Goal: Task Accomplishment & Management: Use online tool/utility

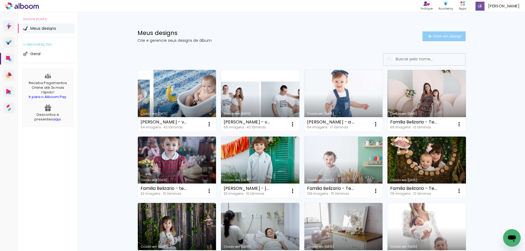
click at [444, 35] on span "Criar um design" at bounding box center [447, 36] width 28 height 4
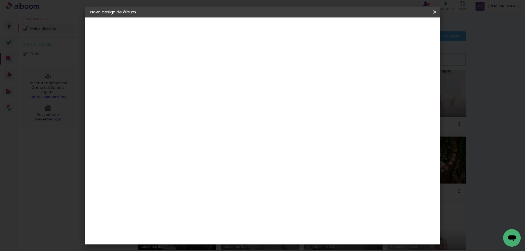
click at [180, 73] on input at bounding box center [180, 73] width 0 height 8
type input "[PERSON_NAME] - volume 2"
type paper-input "[PERSON_NAME] - volume 2"
click at [0, 0] on slot "Avançar" at bounding box center [0, 0] width 0 height 0
click at [221, 102] on input at bounding box center [193, 104] width 55 height 7
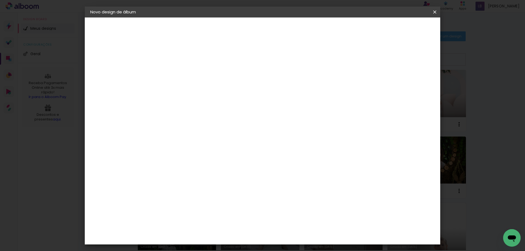
type input "drea"
type paper-input "drea"
click at [224, 64] on div "Fornecedor Escolha um fornecedor ou avance com o tamanho livre. Voltar Avançar" at bounding box center [217, 40] width 122 height 46
click at [214, 126] on paper-item "DreambooksPro" at bounding box center [189, 124] width 50 height 12
click at [0, 0] on slot "Avançar" at bounding box center [0, 0] width 0 height 0
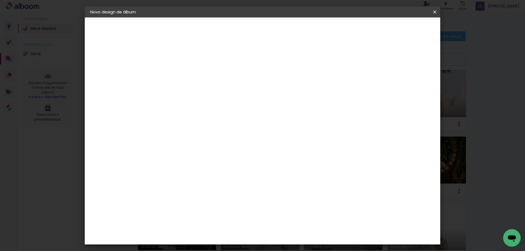
click at [201, 91] on input "text" at bounding box center [190, 95] width 21 height 8
click at [0, 0] on slot "Álbum" at bounding box center [0, 0] width 0 height 0
type input "Álbum"
click at [216, 237] on span "20 × 20" at bounding box center [203, 242] width 25 height 11
click at [0, 0] on slot "Avançar" at bounding box center [0, 0] width 0 height 0
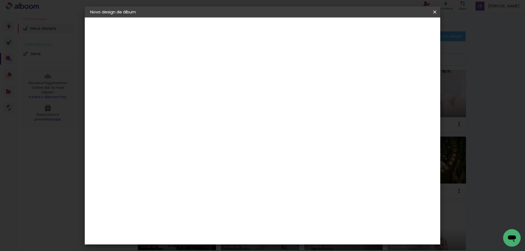
click at [0, 0] on slot "Mostrar sangria" at bounding box center [0, 0] width 0 height 0
type paper-checkbox "on"
click at [400, 31] on span "Iniciar design" at bounding box center [388, 29] width 25 height 4
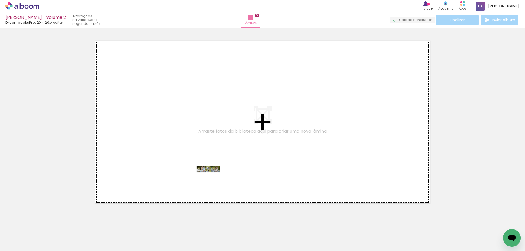
drag, startPoint x: 55, startPoint y: 233, endPoint x: 212, endPoint y: 179, distance: 166.0
click at [212, 179] on quentale-workspace at bounding box center [262, 125] width 525 height 251
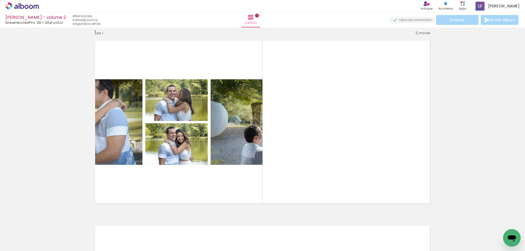
scroll to position [7, 0]
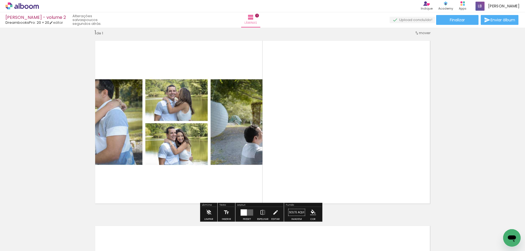
click at [249, 211] on quentale-layouter at bounding box center [246, 212] width 13 height 6
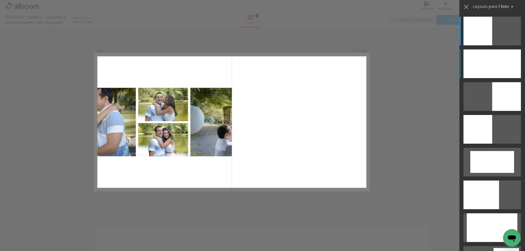
click at [477, 65] on div at bounding box center [491, 63] width 57 height 29
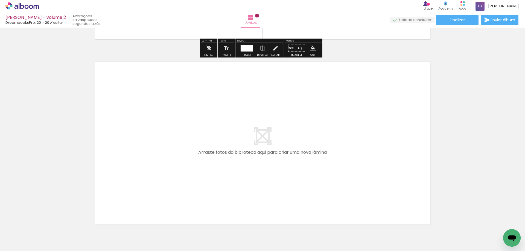
scroll to position [198, 0]
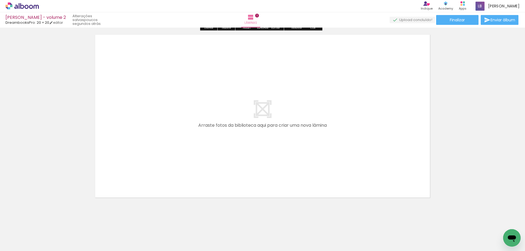
click at [86, 245] on quentale-thumb at bounding box center [85, 232] width 31 height 31
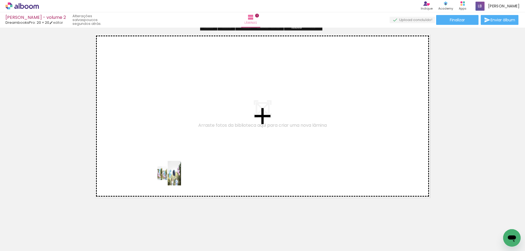
drag, startPoint x: 85, startPoint y: 237, endPoint x: 175, endPoint y: 177, distance: 108.0
click at [175, 177] on quentale-workspace at bounding box center [262, 125] width 525 height 251
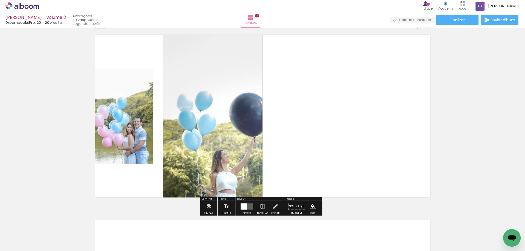
scroll to position [192, 0]
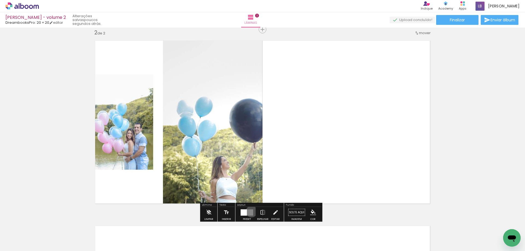
click at [250, 212] on quentale-layouter at bounding box center [246, 212] width 13 height 6
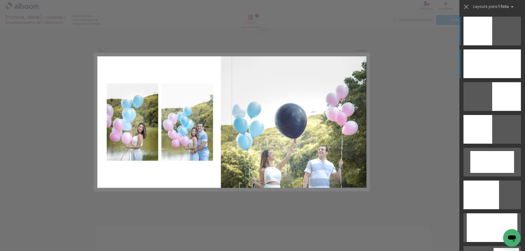
click at [506, 67] on div at bounding box center [491, 63] width 57 height 29
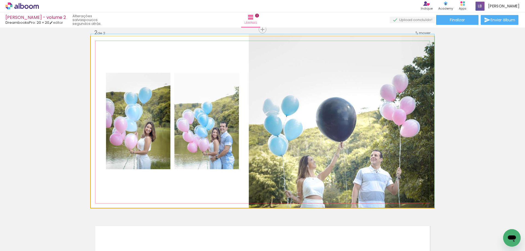
drag, startPoint x: 370, startPoint y: 145, endPoint x: 365, endPoint y: 115, distance: 30.5
drag, startPoint x: 364, startPoint y: 128, endPoint x: 356, endPoint y: 112, distance: 17.6
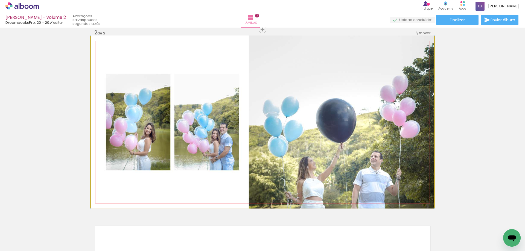
drag, startPoint x: 356, startPoint y: 112, endPoint x: 360, endPoint y: 113, distance: 4.0
click at [360, 113] on quentale-photo at bounding box center [262, 122] width 343 height 172
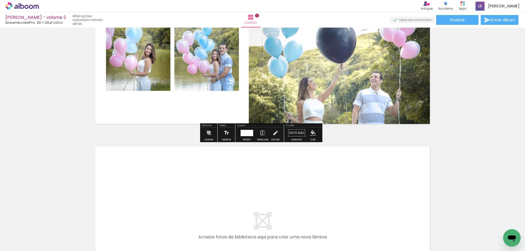
scroll to position [384, 0]
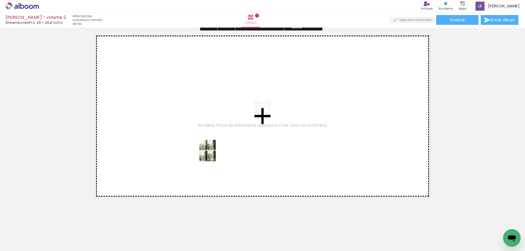
drag, startPoint x: 116, startPoint y: 231, endPoint x: 212, endPoint y: 155, distance: 122.5
click at [212, 155] on quentale-workspace at bounding box center [262, 125] width 525 height 251
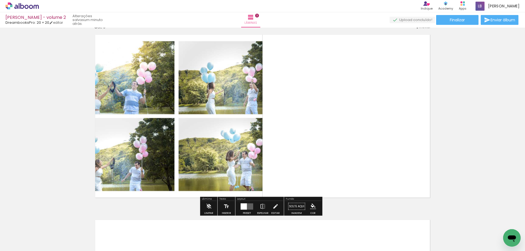
scroll to position [378, 0]
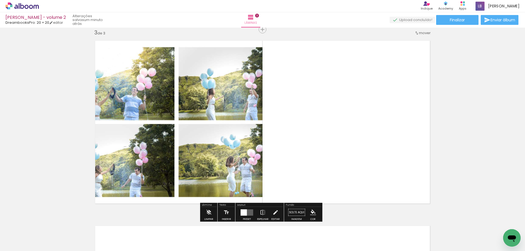
click at [245, 211] on div at bounding box center [243, 212] width 6 height 6
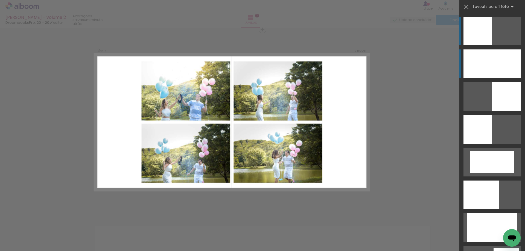
click at [471, 65] on div at bounding box center [491, 63] width 57 height 29
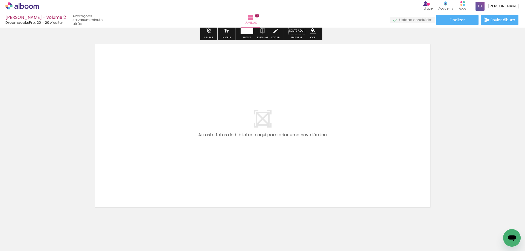
scroll to position [569, 0]
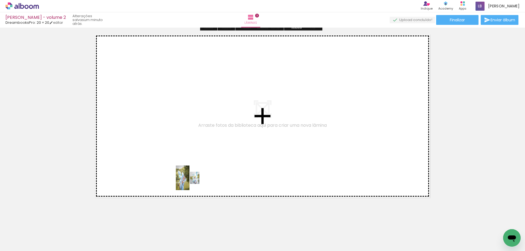
drag, startPoint x: 151, startPoint y: 236, endPoint x: 194, endPoint y: 177, distance: 73.1
click at [194, 177] on quentale-workspace at bounding box center [262, 125] width 525 height 251
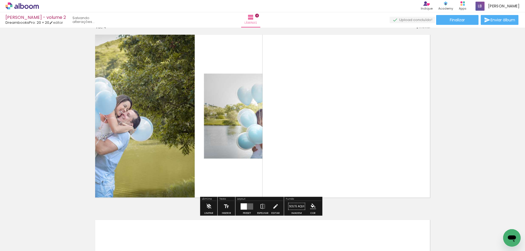
scroll to position [563, 0]
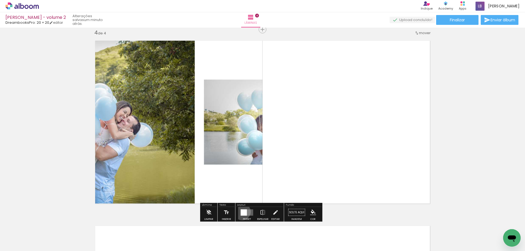
click at [241, 212] on div at bounding box center [243, 212] width 6 height 6
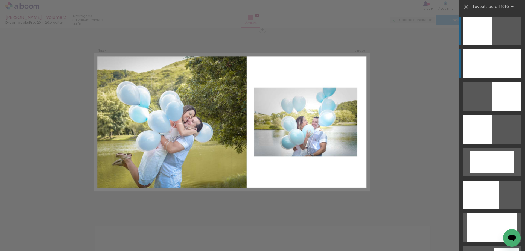
click at [481, 64] on div at bounding box center [491, 63] width 57 height 29
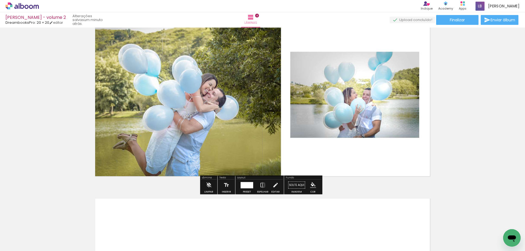
scroll to position [754, 0]
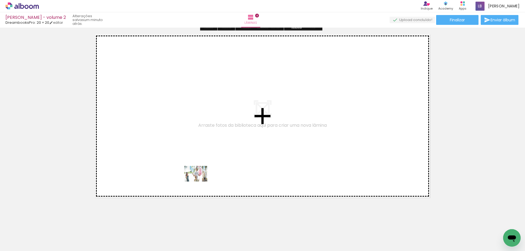
drag, startPoint x: 186, startPoint y: 237, endPoint x: 200, endPoint y: 178, distance: 61.1
click at [200, 178] on quentale-workspace at bounding box center [262, 125] width 525 height 251
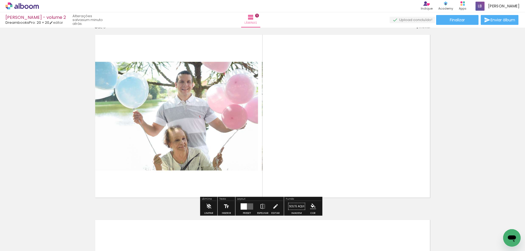
scroll to position [748, 0]
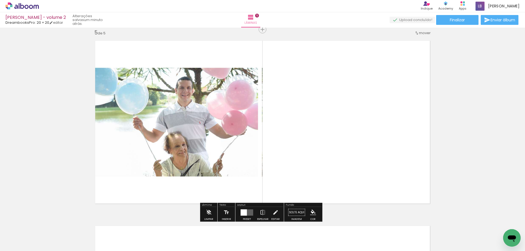
click at [246, 212] on quentale-layouter at bounding box center [246, 212] width 13 height 6
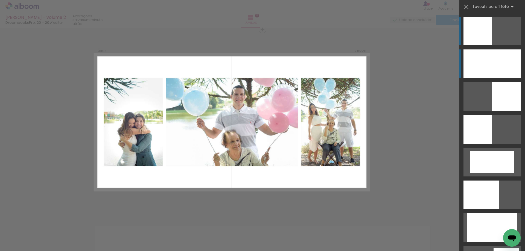
click at [474, 68] on div at bounding box center [491, 63] width 57 height 29
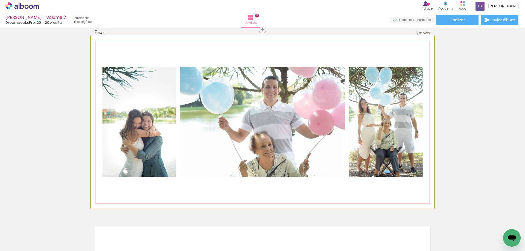
drag, startPoint x: 275, startPoint y: 125, endPoint x: 296, endPoint y: 125, distance: 21.3
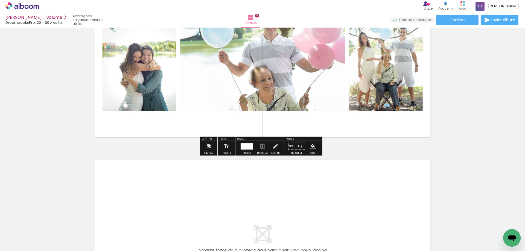
scroll to position [944, 0]
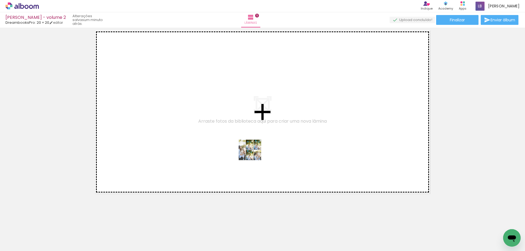
drag, startPoint x: 215, startPoint y: 237, endPoint x: 254, endPoint y: 154, distance: 91.1
click at [254, 154] on quentale-workspace at bounding box center [262, 125] width 525 height 251
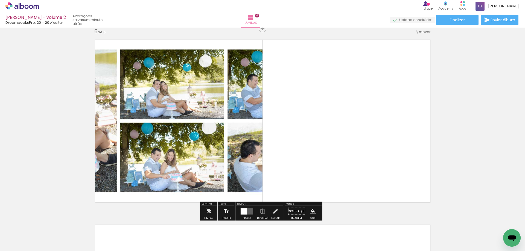
scroll to position [934, 0]
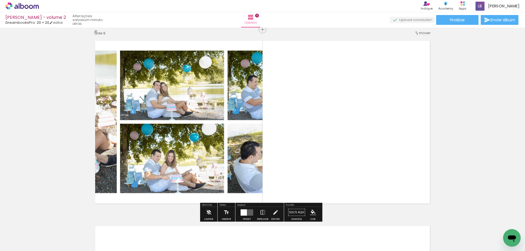
click at [245, 212] on div at bounding box center [243, 212] width 6 height 6
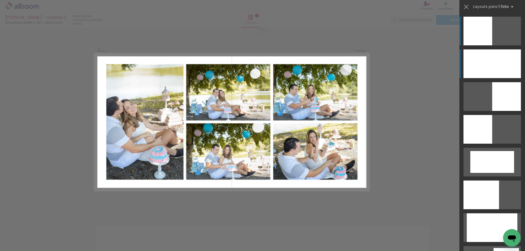
click at [478, 67] on div at bounding box center [491, 63] width 57 height 29
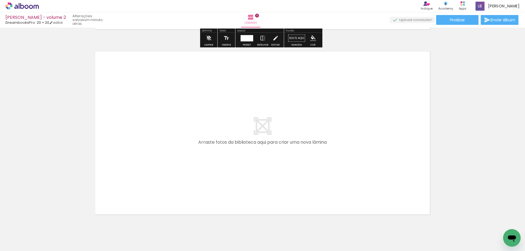
scroll to position [1125, 0]
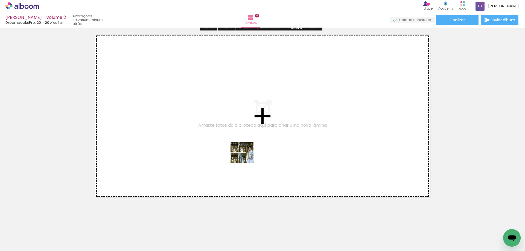
drag, startPoint x: 235, startPoint y: 237, endPoint x: 247, endPoint y: 156, distance: 81.7
click at [247, 156] on quentale-workspace at bounding box center [262, 125] width 525 height 251
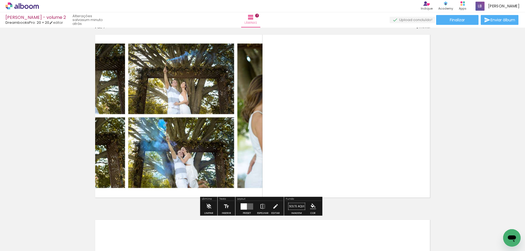
scroll to position [1119, 0]
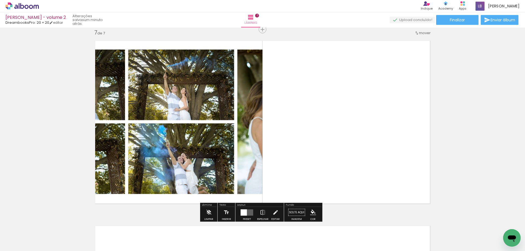
click at [242, 210] on div at bounding box center [243, 212] width 6 height 6
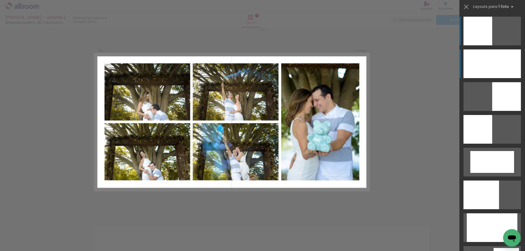
scroll to position [1119, 0]
click at [487, 64] on div at bounding box center [491, 63] width 57 height 29
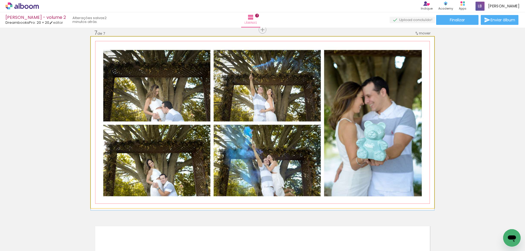
drag, startPoint x: 264, startPoint y: 104, endPoint x: 255, endPoint y: 107, distance: 9.7
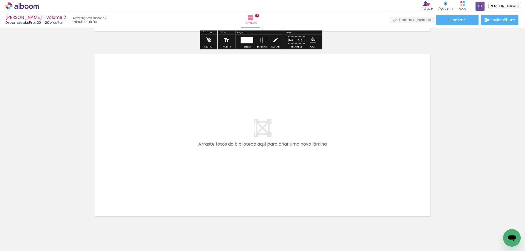
scroll to position [1314, 0]
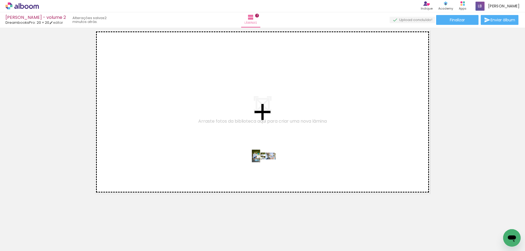
drag, startPoint x: 272, startPoint y: 229, endPoint x: 269, endPoint y: 136, distance: 93.0
click at [268, 166] on quentale-workspace at bounding box center [262, 125] width 525 height 251
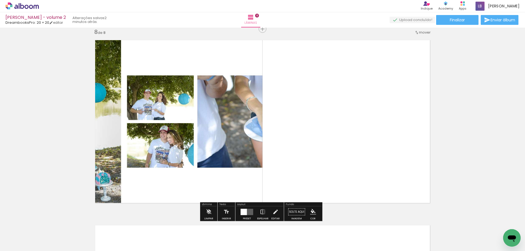
scroll to position [1304, 0]
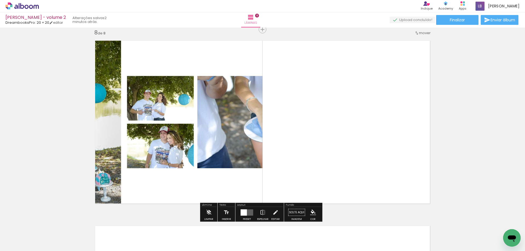
click at [246, 215] on quentale-layouter at bounding box center [246, 212] width 13 height 6
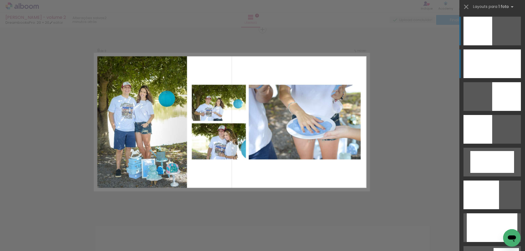
click at [477, 71] on div at bounding box center [491, 63] width 57 height 29
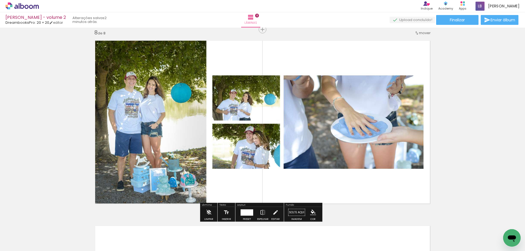
scroll to position [1495, 0]
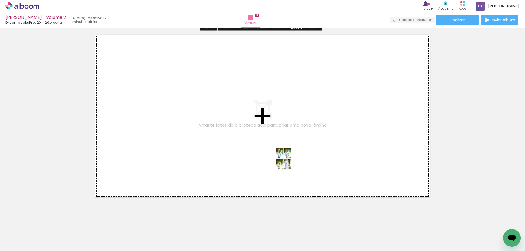
drag, startPoint x: 288, startPoint y: 166, endPoint x: 288, endPoint y: 162, distance: 4.1
click at [288, 162] on quentale-workspace at bounding box center [262, 125] width 525 height 251
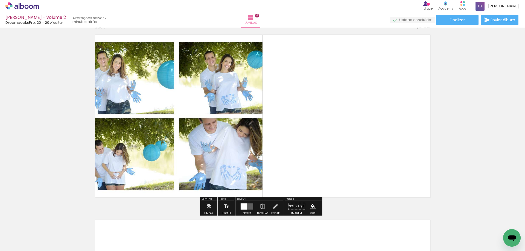
scroll to position [1489, 0]
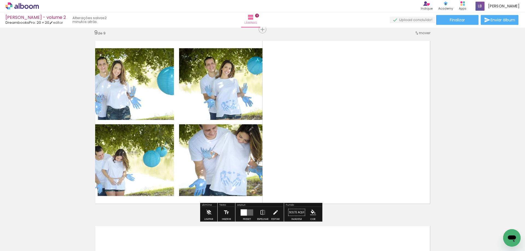
click at [241, 212] on div at bounding box center [243, 212] width 6 height 6
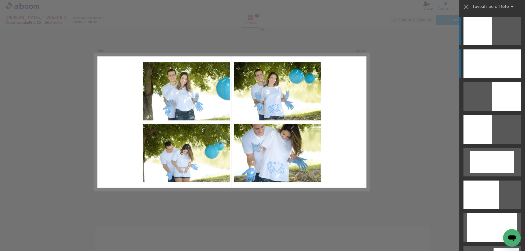
click at [495, 60] on div at bounding box center [491, 63] width 57 height 29
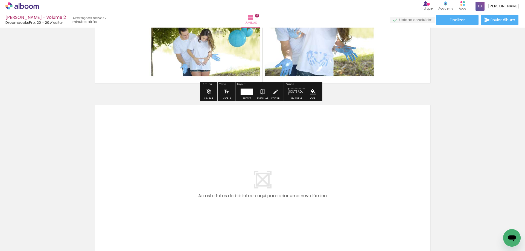
scroll to position [1653, 0]
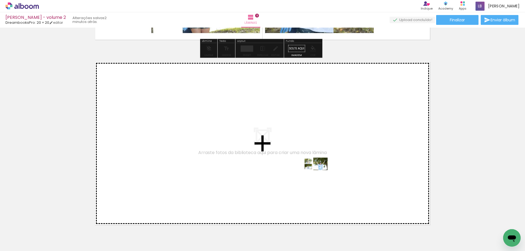
drag, startPoint x: 343, startPoint y: 234, endPoint x: 319, endPoint y: 173, distance: 64.8
click at [319, 173] on quentale-workspace at bounding box center [262, 125] width 525 height 251
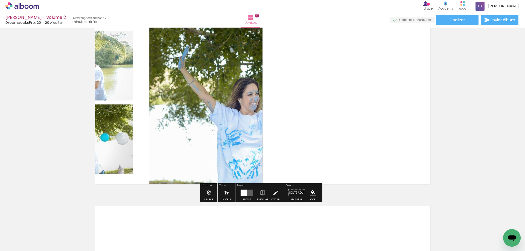
scroll to position [1729, 0]
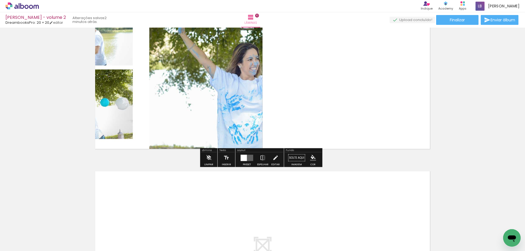
click at [245, 161] on div at bounding box center [243, 158] width 6 height 6
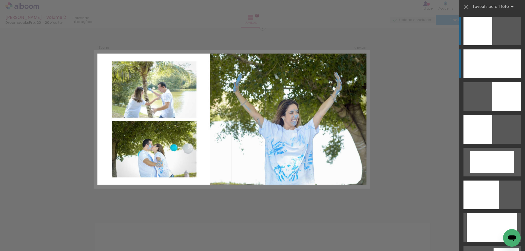
scroll to position [1675, 0]
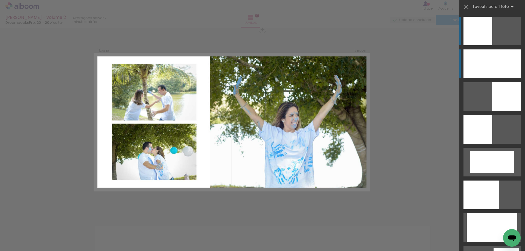
click at [471, 63] on div at bounding box center [491, 63] width 57 height 29
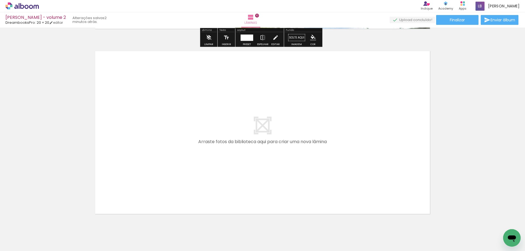
scroll to position [1870, 0]
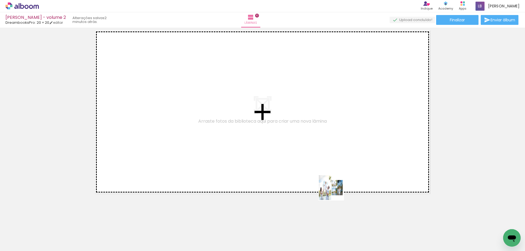
drag, startPoint x: 364, startPoint y: 233, endPoint x: 335, endPoint y: 192, distance: 50.4
click at [335, 192] on quentale-workspace at bounding box center [262, 125] width 525 height 251
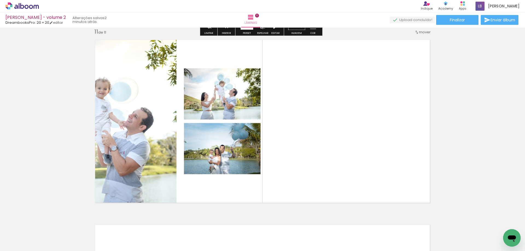
scroll to position [1860, 0]
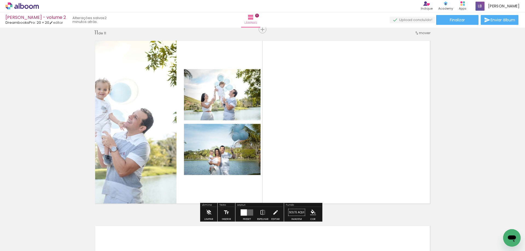
click at [244, 212] on div at bounding box center [243, 212] width 6 height 6
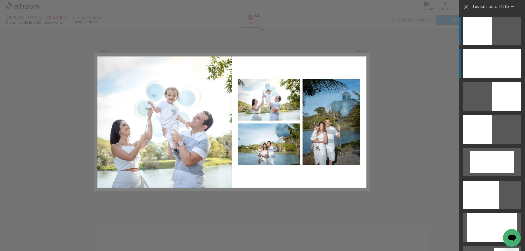
click at [477, 62] on div at bounding box center [491, 63] width 57 height 29
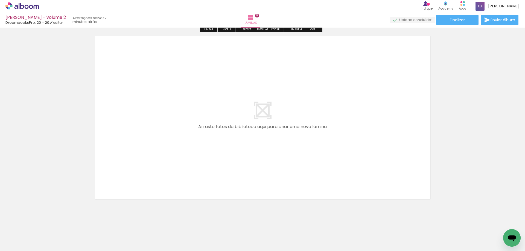
scroll to position [2051, 0]
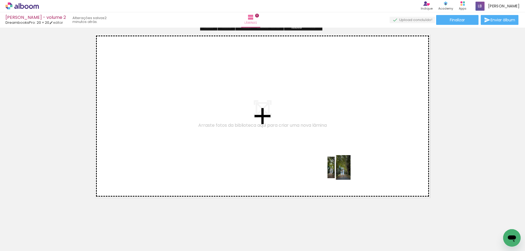
drag, startPoint x: 393, startPoint y: 237, endPoint x: 342, endPoint y: 172, distance: 82.6
click at [342, 172] on quentale-workspace at bounding box center [262, 125] width 525 height 251
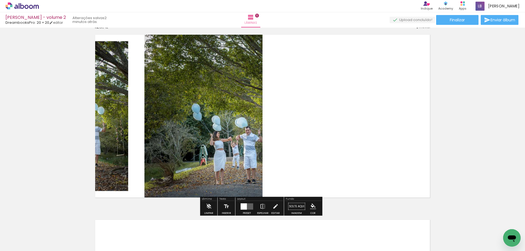
scroll to position [2045, 0]
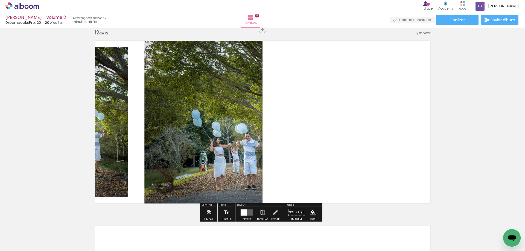
click at [247, 212] on quentale-layouter at bounding box center [246, 212] width 13 height 6
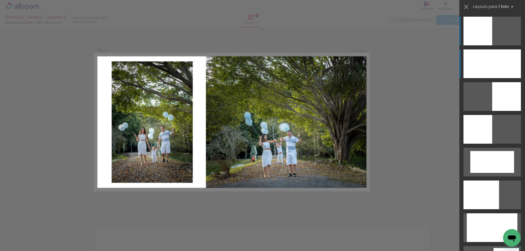
click at [493, 57] on div at bounding box center [491, 63] width 57 height 29
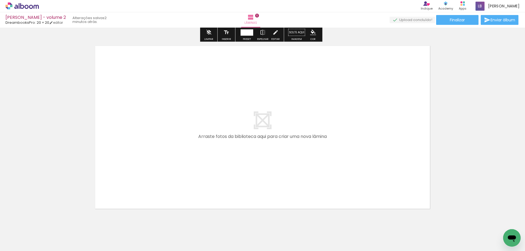
scroll to position [2237, 0]
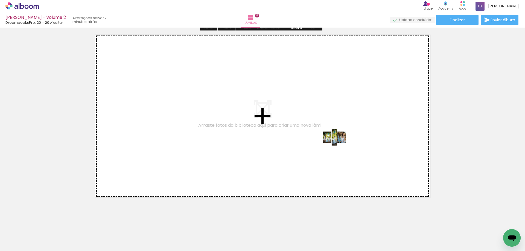
drag, startPoint x: 428, startPoint y: 235, endPoint x: 338, endPoint y: 141, distance: 130.3
click at [338, 141] on quentale-workspace at bounding box center [262, 125] width 525 height 251
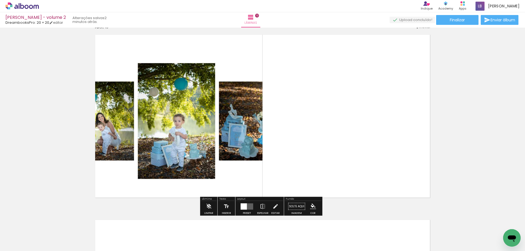
scroll to position [2231, 0]
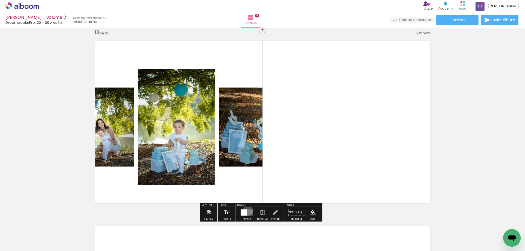
click at [247, 211] on quentale-layouter at bounding box center [246, 212] width 13 height 6
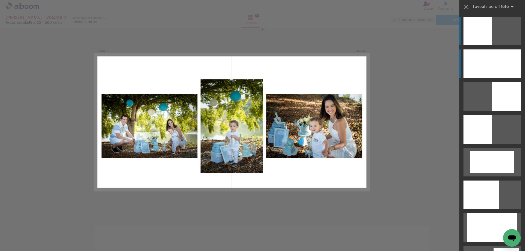
scroll to position [2230, 0]
click at [483, 64] on div at bounding box center [491, 63] width 57 height 29
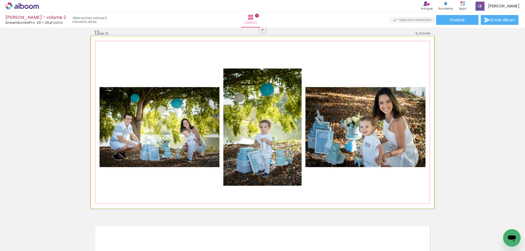
drag, startPoint x: 283, startPoint y: 154, endPoint x: 295, endPoint y: 154, distance: 12.8
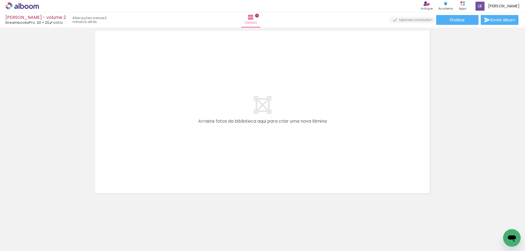
scroll to position [0, 91]
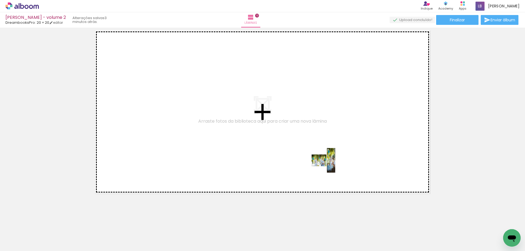
drag, startPoint x: 368, startPoint y: 234, endPoint x: 327, endPoint y: 165, distance: 81.2
click at [327, 165] on quentale-workspace at bounding box center [262, 125] width 525 height 251
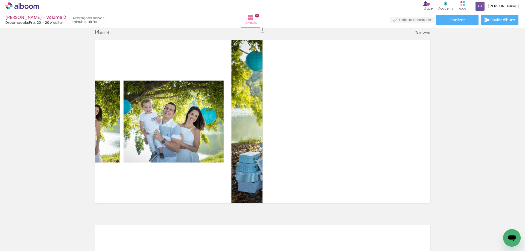
scroll to position [2416, 0]
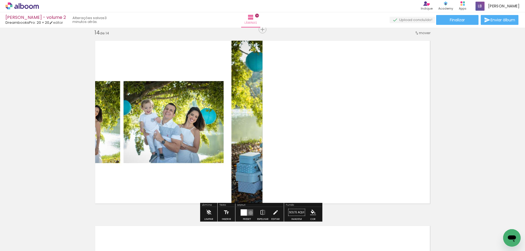
click at [249, 213] on quentale-layouter at bounding box center [246, 212] width 13 height 6
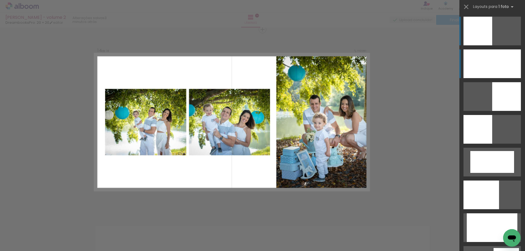
click at [494, 66] on div at bounding box center [491, 63] width 57 height 29
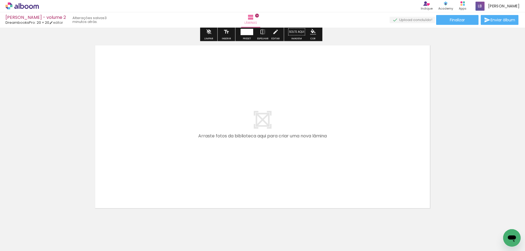
scroll to position [2607, 0]
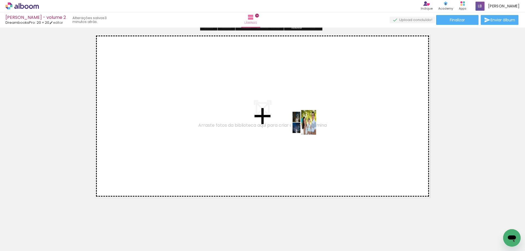
drag, startPoint x: 398, startPoint y: 234, endPoint x: 308, endPoint y: 127, distance: 140.6
click at [308, 127] on quentale-workspace at bounding box center [262, 125] width 525 height 251
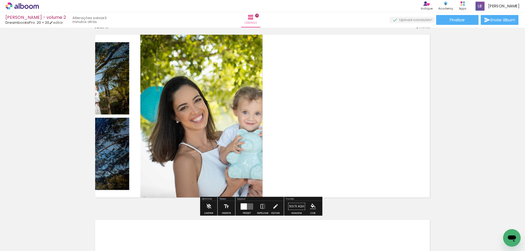
scroll to position [2601, 0]
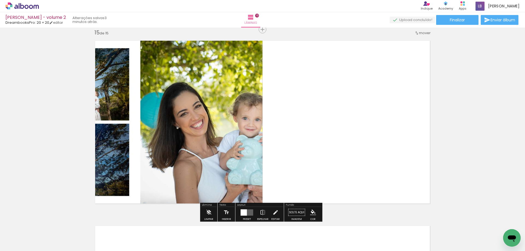
click at [247, 210] on quentale-layouter at bounding box center [246, 212] width 13 height 6
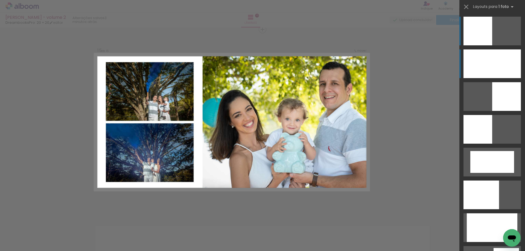
click at [473, 60] on div at bounding box center [491, 63] width 57 height 29
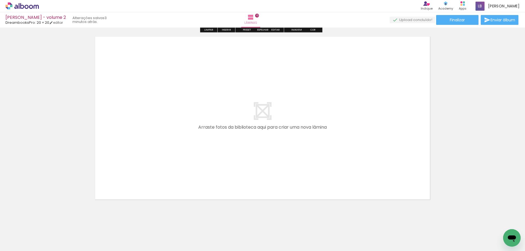
scroll to position [2797, 0]
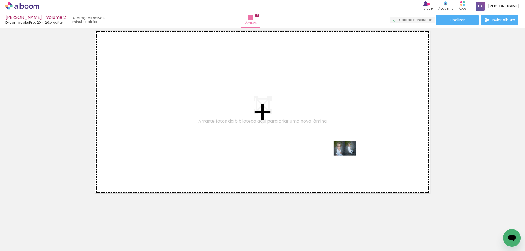
drag, startPoint x: 424, startPoint y: 232, endPoint x: 349, endPoint y: 152, distance: 110.0
click at [349, 152] on quentale-workspace at bounding box center [262, 125] width 525 height 251
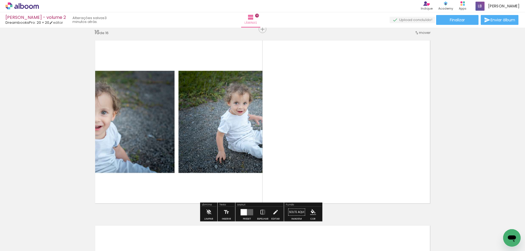
scroll to position [2786, 0]
click at [248, 213] on quentale-layouter at bounding box center [246, 212] width 13 height 6
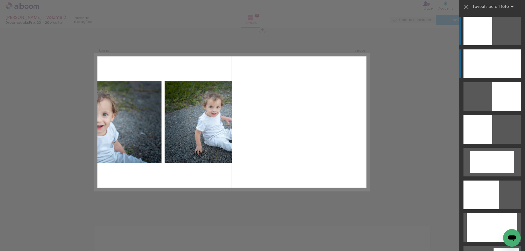
click at [496, 60] on div at bounding box center [491, 63] width 57 height 29
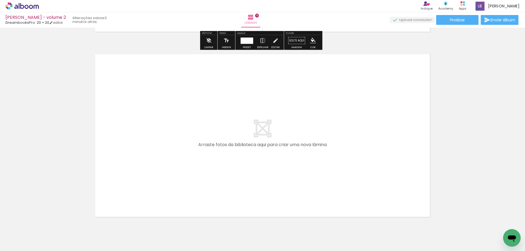
scroll to position [2978, 0]
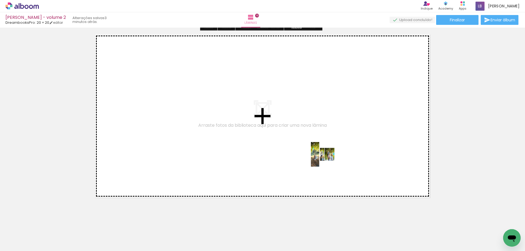
drag, startPoint x: 462, startPoint y: 236, endPoint x: 327, endPoint y: 159, distance: 155.3
click at [327, 159] on quentale-workspace at bounding box center [262, 125] width 525 height 251
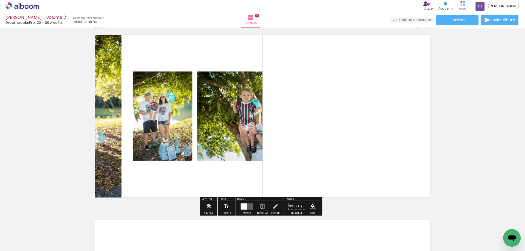
scroll to position [2972, 0]
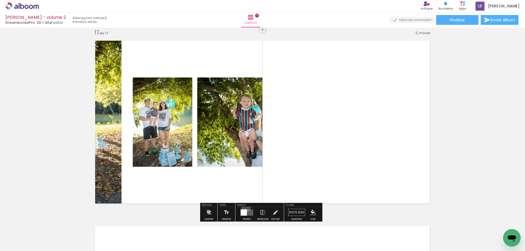
click at [245, 207] on div at bounding box center [246, 212] width 15 height 11
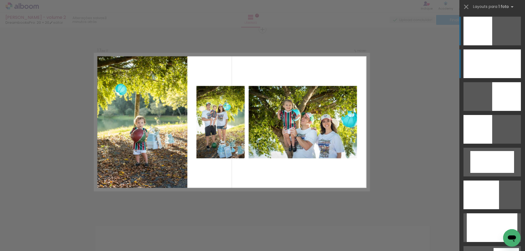
click at [509, 61] on div at bounding box center [491, 63] width 57 height 29
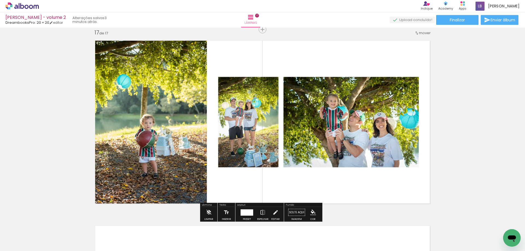
scroll to position [3163, 0]
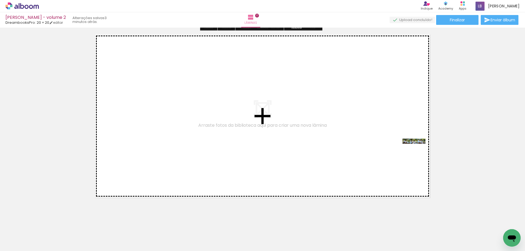
drag, startPoint x: 494, startPoint y: 232, endPoint x: 415, endPoint y: 151, distance: 113.6
click at [415, 151] on quentale-workspace at bounding box center [262, 125] width 525 height 251
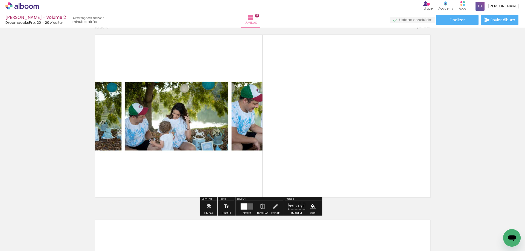
scroll to position [3157, 0]
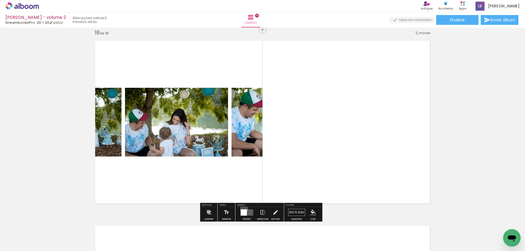
click at [243, 209] on div at bounding box center [246, 212] width 15 height 11
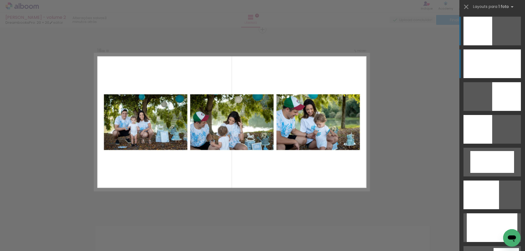
click at [503, 62] on div at bounding box center [491, 63] width 57 height 29
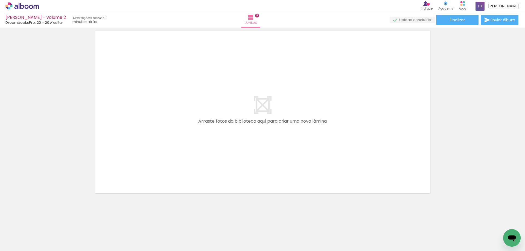
scroll to position [0, 318]
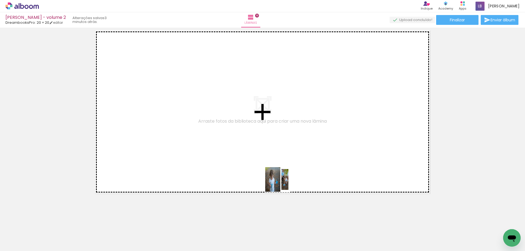
drag, startPoint x: 290, startPoint y: 235, endPoint x: 278, endPoint y: 148, distance: 87.7
click at [278, 139] on quentale-workspace at bounding box center [262, 125] width 525 height 251
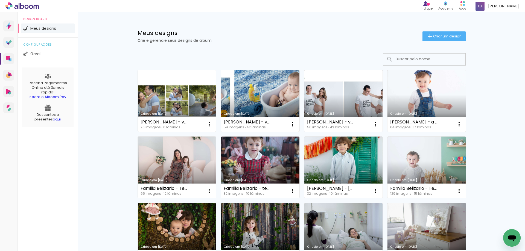
click at [270, 107] on link "Criado em [DATE]" at bounding box center [260, 101] width 78 height 62
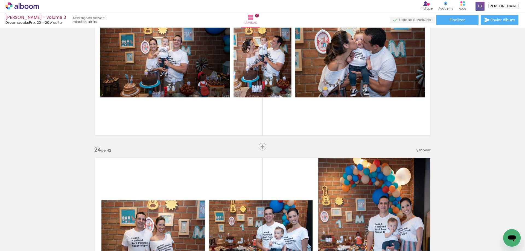
scroll to position [4159, 0]
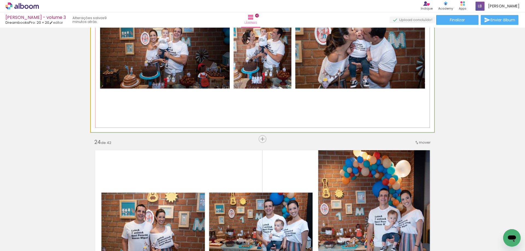
drag, startPoint x: 260, startPoint y: 78, endPoint x: 272, endPoint y: 77, distance: 12.1
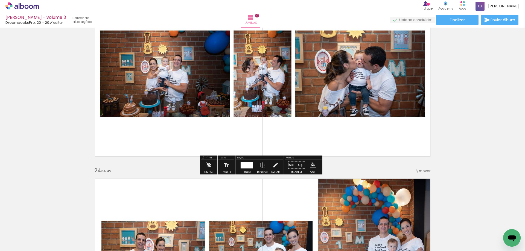
scroll to position [4105, 0]
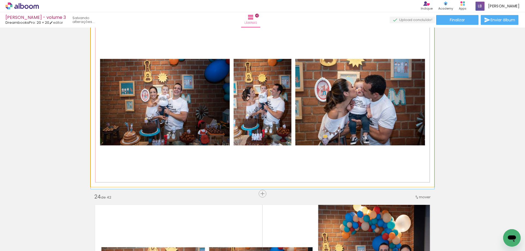
drag, startPoint x: 299, startPoint y: 121, endPoint x: 299, endPoint y: 129, distance: 8.5
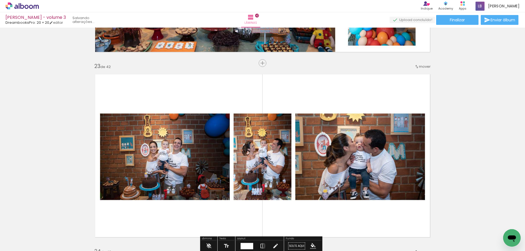
scroll to position [4077, 0]
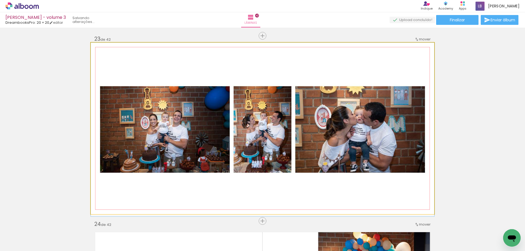
drag, startPoint x: 306, startPoint y: 139, endPoint x: 307, endPoint y: 142, distance: 3.1
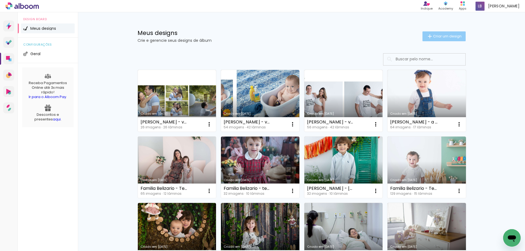
click at [450, 36] on span "Criar um design" at bounding box center [447, 36] width 28 height 4
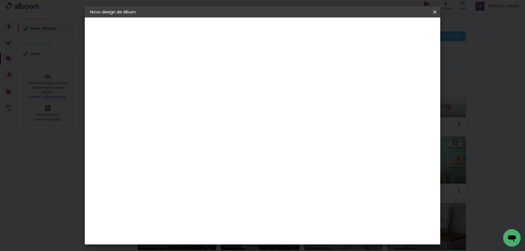
click at [180, 69] on input at bounding box center [180, 73] width 0 height 8
click at [180, 78] on div at bounding box center [180, 78] width 0 height 1
click at [180, 76] on input at bounding box center [180, 73] width 0 height 8
type input "m"
type input "Miguel D"
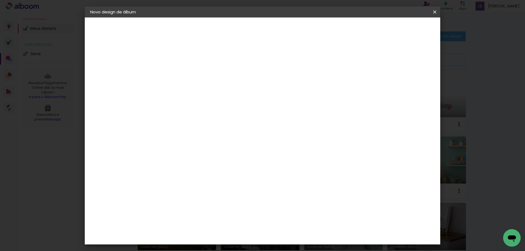
type paper-input "Miguel D"
click at [437, 13] on iron-icon at bounding box center [434, 11] width 7 height 5
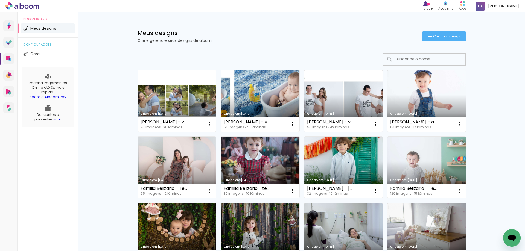
click at [273, 100] on link "Criado em [DATE]" at bounding box center [260, 101] width 78 height 62
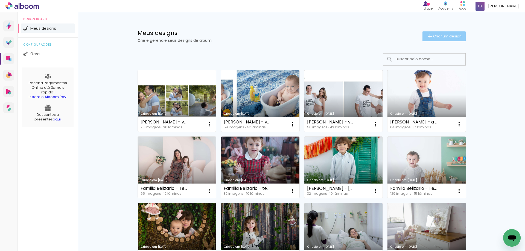
click at [426, 34] on iron-icon at bounding box center [429, 36] width 7 height 7
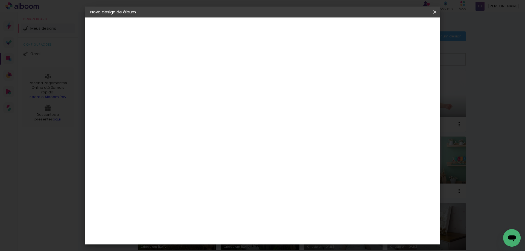
click at [180, 71] on input at bounding box center [180, 73] width 0 height 8
click at [180, 76] on input at bounding box center [180, 73] width 0 height 8
click at [180, 73] on input "Miguel Danquimaia - volume 4" at bounding box center [180, 73] width 0 height 8
type input "[PERSON_NAME] - Volume 4"
type paper-input "[PERSON_NAME] - Volume 4"
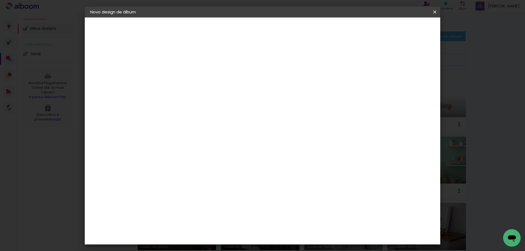
click at [236, 32] on paper-button "Avançar" at bounding box center [222, 28] width 27 height 9
click at [221, 104] on input at bounding box center [193, 104] width 55 height 7
type input "dre"
type paper-input "dre"
click at [214, 128] on paper-item "DreambooksPro" at bounding box center [189, 124] width 50 height 12
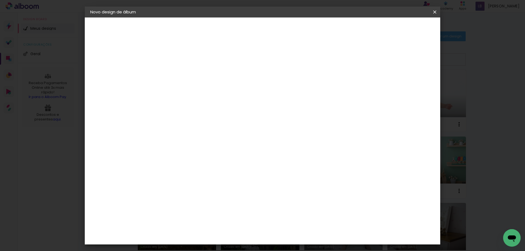
click at [262, 64] on div "Fornecedor Escolha um fornecedor ou avance com o tamanho livre. Voltar Avançar" at bounding box center [217, 40] width 122 height 46
click at [0, 0] on slot "Avançar" at bounding box center [0, 0] width 0 height 0
click at [201, 91] on input "text" at bounding box center [190, 95] width 21 height 8
click at [277, 89] on paper-item "Álbum" at bounding box center [297, 90] width 109 height 11
type input "Álbum"
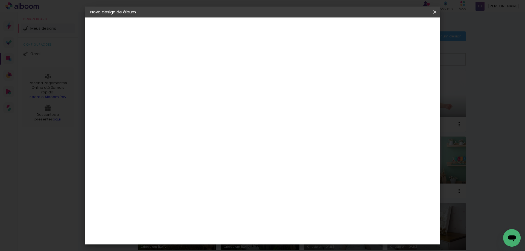
click at [216, 237] on span "20 × 20" at bounding box center [203, 242] width 25 height 11
click at [0, 0] on slot "Avançar" at bounding box center [0, 0] width 0 height 0
click at [0, 0] on slot "Mostrar sangria" at bounding box center [0, 0] width 0 height 0
type paper-checkbox "on"
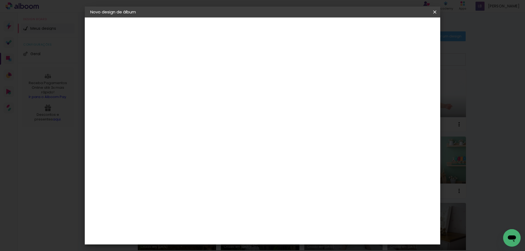
click at [406, 32] on paper-button "Iniciar design" at bounding box center [388, 28] width 36 height 9
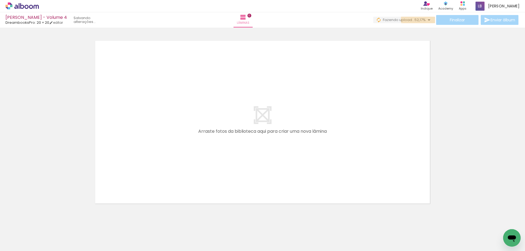
click at [421, 20] on span "52,17%" at bounding box center [419, 19] width 11 height 5
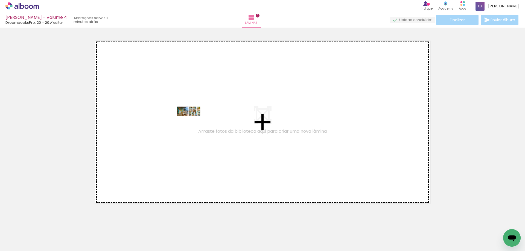
drag, startPoint x: 59, startPoint y: 234, endPoint x: 193, endPoint y: 122, distance: 174.8
click at [193, 122] on quentale-workspace at bounding box center [262, 125] width 525 height 251
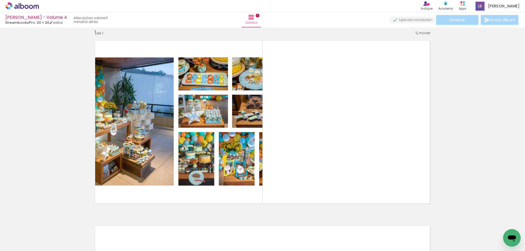
scroll to position [7, 0]
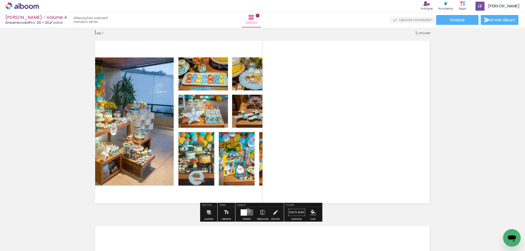
click at [247, 211] on quentale-layouter at bounding box center [246, 212] width 13 height 6
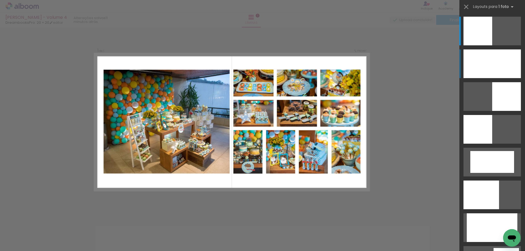
click at [492, 63] on div at bounding box center [491, 63] width 57 height 29
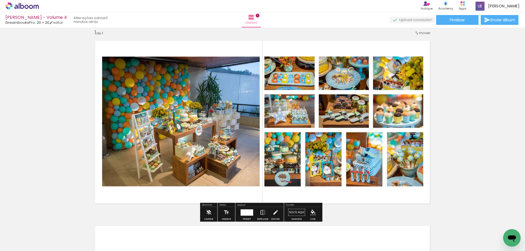
scroll to position [171, 0]
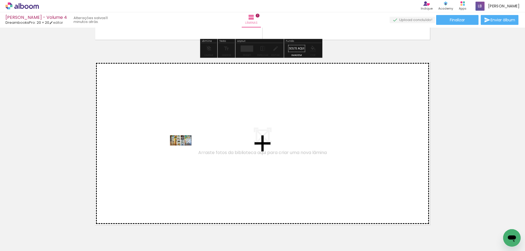
drag, startPoint x: 79, startPoint y: 237, endPoint x: 185, endPoint y: 151, distance: 136.9
click at [185, 151] on quentale-workspace at bounding box center [262, 125] width 525 height 251
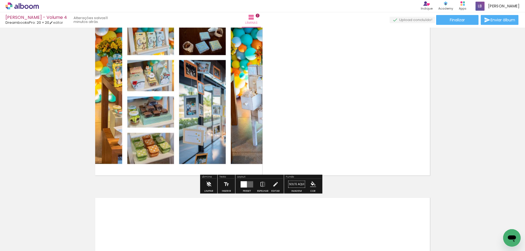
scroll to position [247, 0]
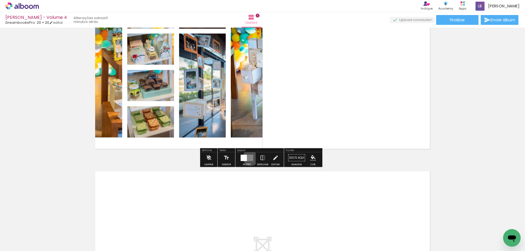
click at [250, 157] on quentale-layouter at bounding box center [246, 158] width 13 height 6
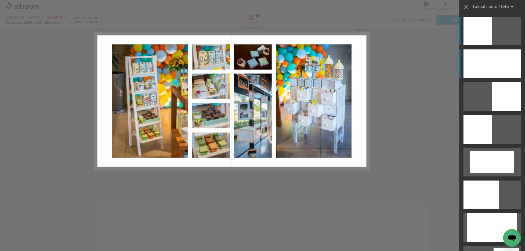
scroll to position [192, 0]
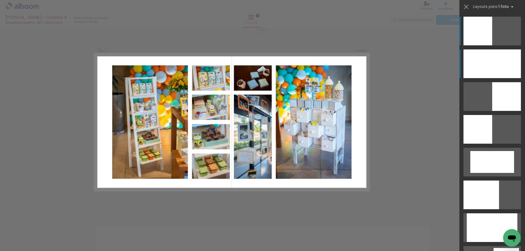
click at [478, 64] on div at bounding box center [491, 63] width 57 height 29
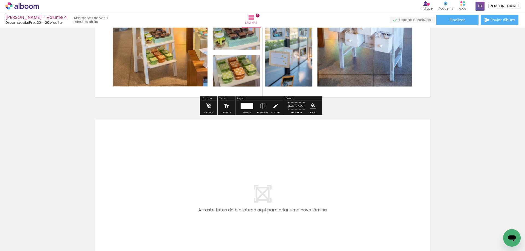
scroll to position [329, 0]
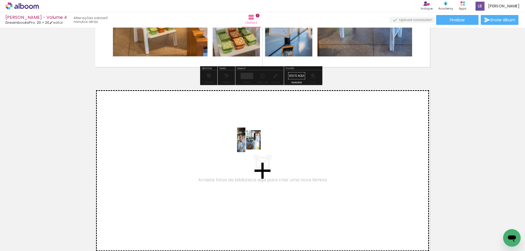
drag, startPoint x: 113, startPoint y: 233, endPoint x: 253, endPoint y: 144, distance: 166.1
click at [253, 144] on quentale-workspace at bounding box center [262, 125] width 525 height 251
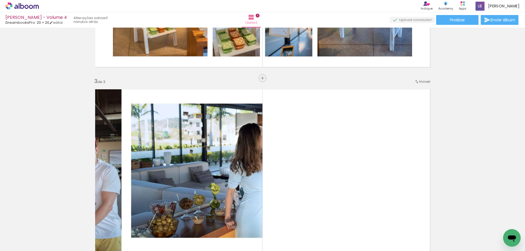
scroll to position [378, 0]
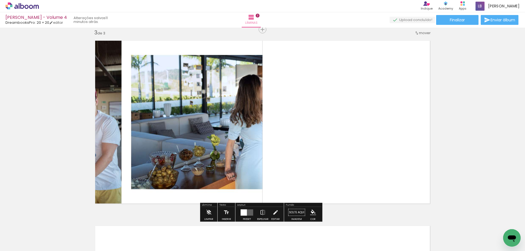
click at [243, 212] on div at bounding box center [243, 212] width 6 height 6
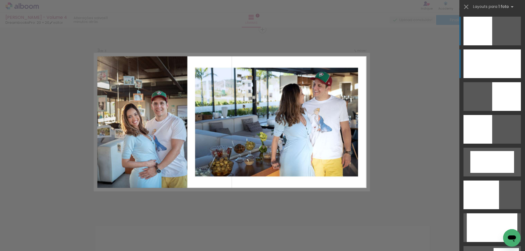
click at [500, 62] on div at bounding box center [491, 63] width 57 height 29
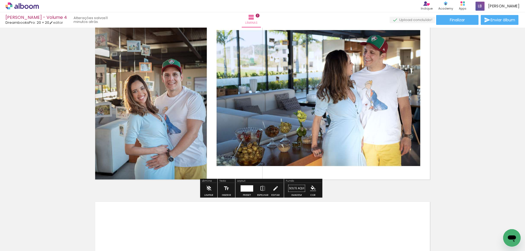
scroll to position [514, 0]
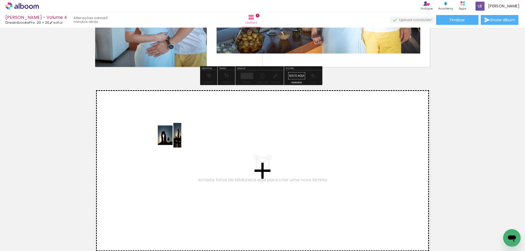
drag, startPoint x: 143, startPoint y: 233, endPoint x: 173, endPoint y: 139, distance: 97.8
click at [173, 139] on quentale-workspace at bounding box center [262, 125] width 525 height 251
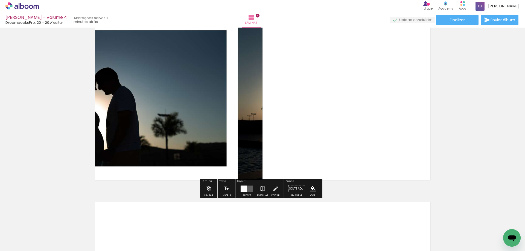
scroll to position [618, 0]
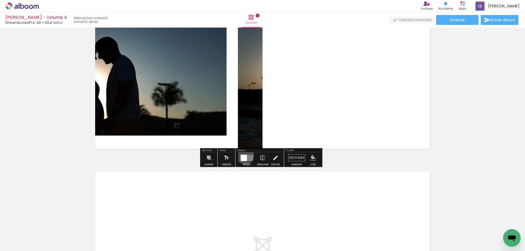
click at [244, 156] on div at bounding box center [243, 158] width 6 height 6
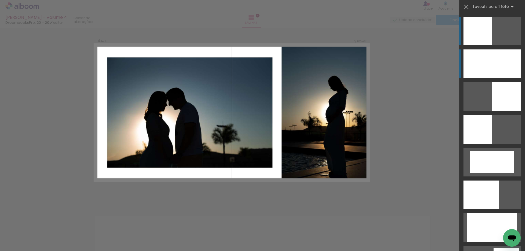
click at [484, 56] on div at bounding box center [491, 63] width 57 height 29
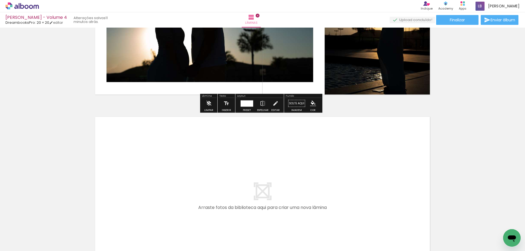
scroll to position [700, 0]
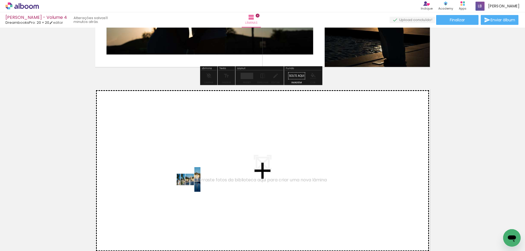
drag, startPoint x: 177, startPoint y: 230, endPoint x: 193, endPoint y: 182, distance: 50.8
click at [193, 182] on quentale-workspace at bounding box center [262, 125] width 525 height 251
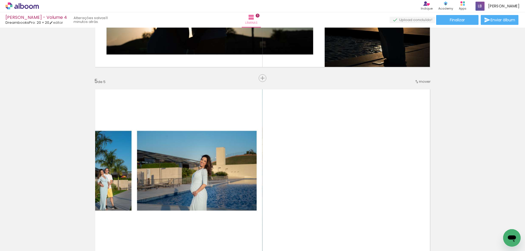
scroll to position [748, 0]
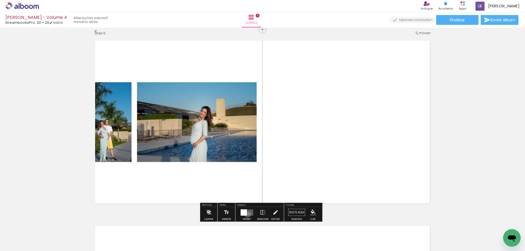
click at [246, 215] on quentale-layouter at bounding box center [246, 212] width 13 height 6
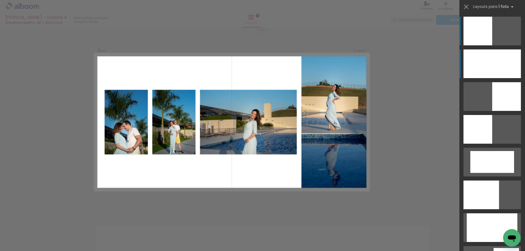
click at [496, 66] on div at bounding box center [491, 63] width 57 height 29
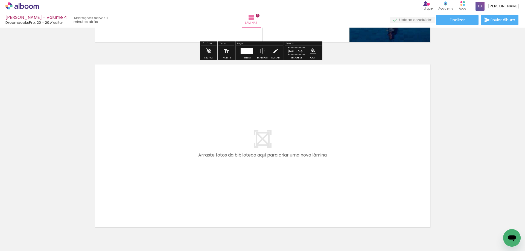
scroll to position [940, 0]
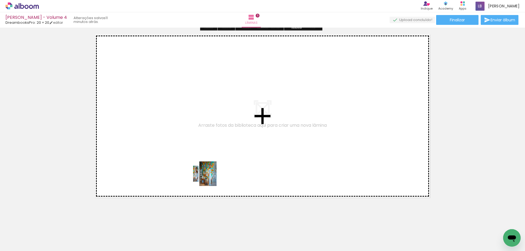
drag, startPoint x: 208, startPoint y: 233, endPoint x: 208, endPoint y: 173, distance: 60.1
click at [208, 173] on quentale-workspace at bounding box center [262, 125] width 525 height 251
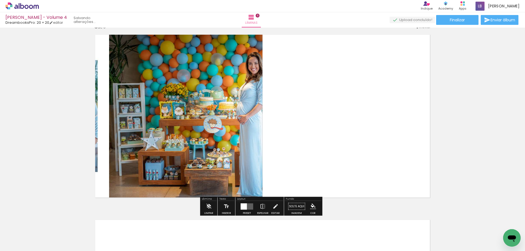
scroll to position [934, 0]
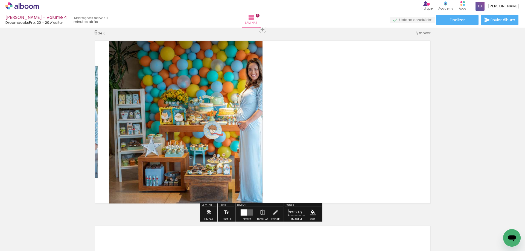
click at [245, 210] on div at bounding box center [243, 212] width 6 height 6
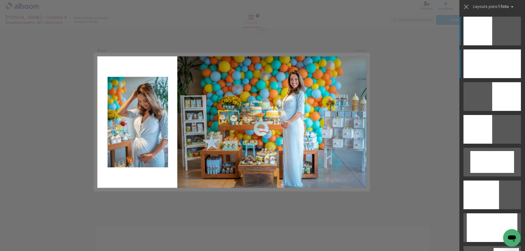
click at [489, 57] on div at bounding box center [491, 63] width 57 height 29
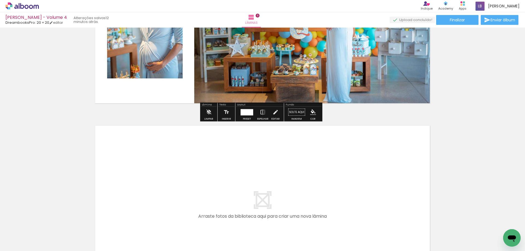
scroll to position [1070, 0]
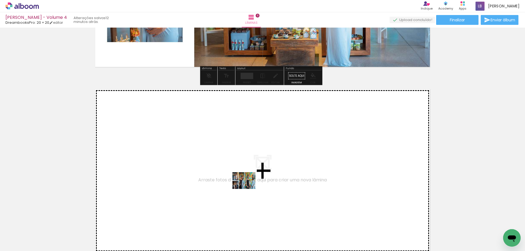
drag, startPoint x: 246, startPoint y: 233, endPoint x: 248, endPoint y: 184, distance: 48.7
click at [248, 184] on quentale-workspace at bounding box center [262, 125] width 525 height 251
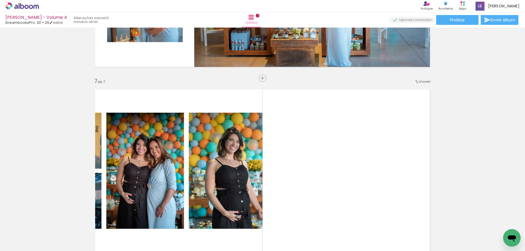
scroll to position [1119, 0]
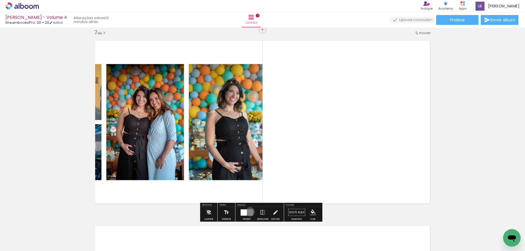
click at [249, 212] on quentale-layouter at bounding box center [246, 212] width 13 height 6
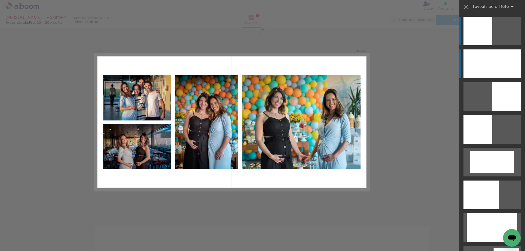
click at [495, 64] on div at bounding box center [491, 63] width 57 height 29
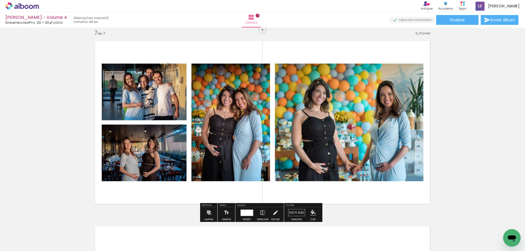
scroll to position [1283, 0]
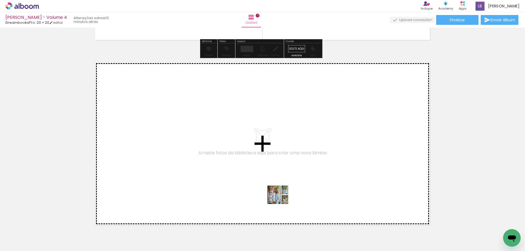
drag, startPoint x: 277, startPoint y: 235, endPoint x: 282, endPoint y: 199, distance: 36.1
click at [282, 199] on quentale-workspace at bounding box center [262, 125] width 525 height 251
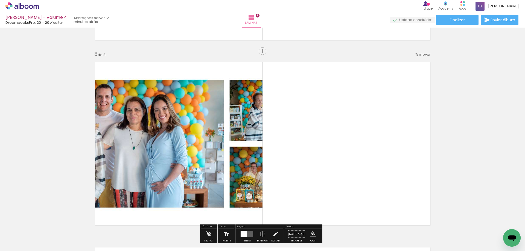
scroll to position [1304, 0]
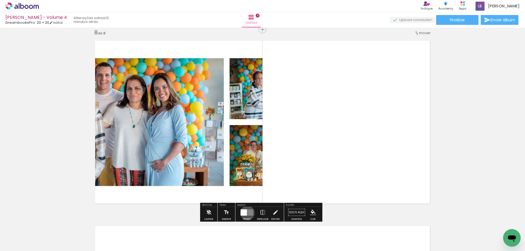
click at [246, 213] on quentale-layouter at bounding box center [246, 212] width 13 height 6
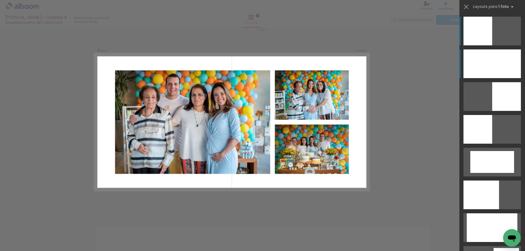
click at [498, 64] on div at bounding box center [491, 63] width 57 height 29
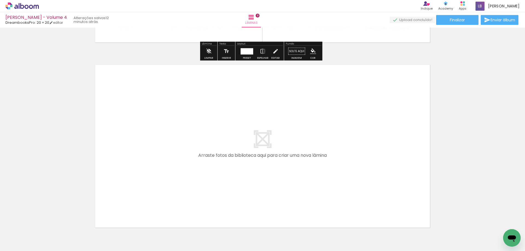
scroll to position [1468, 0]
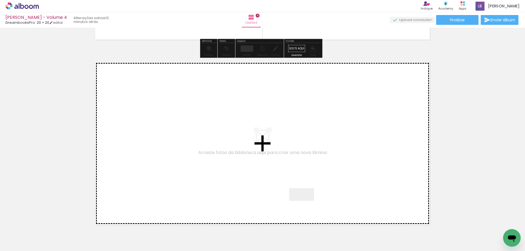
drag, startPoint x: 306, startPoint y: 239, endPoint x: 306, endPoint y: 179, distance: 59.3
click at [306, 179] on quentale-workspace at bounding box center [262, 125] width 525 height 251
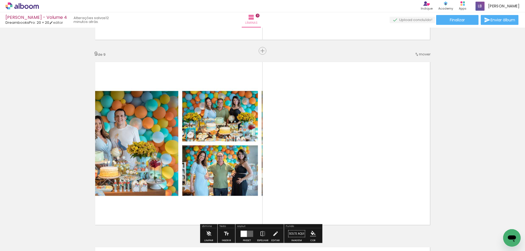
scroll to position [1489, 0]
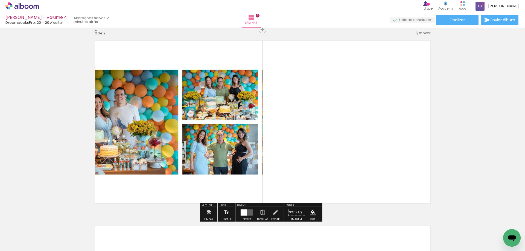
click at [241, 210] on div at bounding box center [243, 212] width 6 height 6
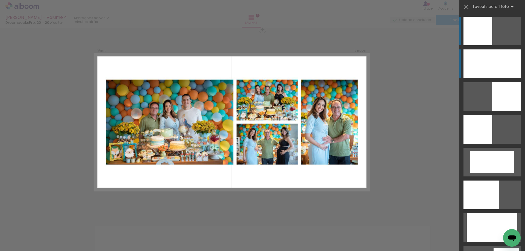
click at [498, 61] on div at bounding box center [491, 63] width 57 height 29
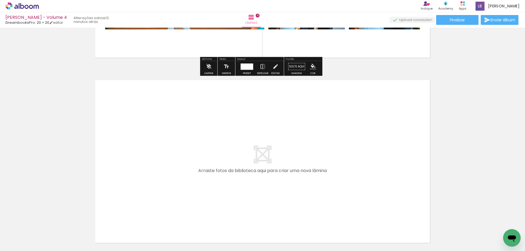
scroll to position [1681, 0]
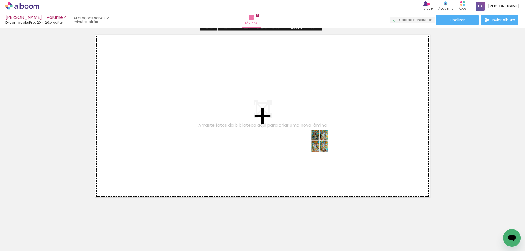
drag, startPoint x: 339, startPoint y: 233, endPoint x: 324, endPoint y: 145, distance: 89.1
click at [324, 145] on quentale-workspace at bounding box center [262, 125] width 525 height 251
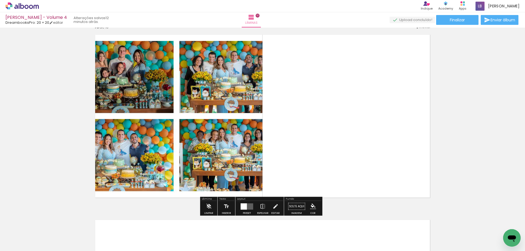
scroll to position [1675, 0]
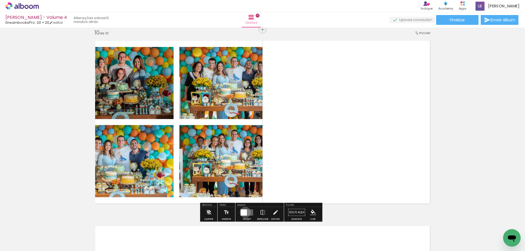
click at [244, 212] on div at bounding box center [243, 212] width 6 height 6
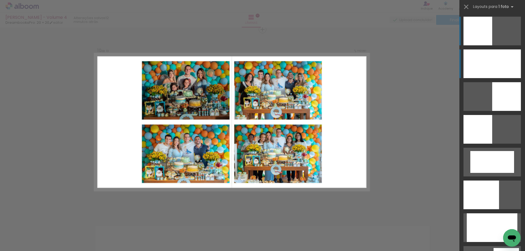
click at [505, 63] on div at bounding box center [491, 63] width 57 height 29
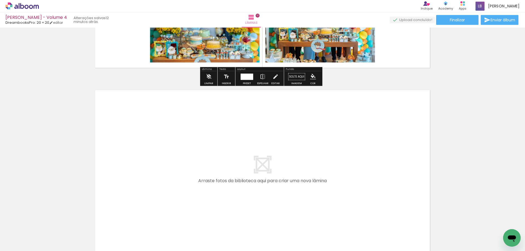
scroll to position [1811, 0]
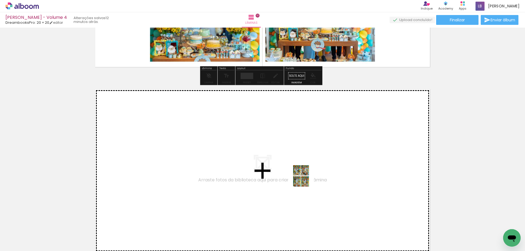
drag, startPoint x: 358, startPoint y: 235, endPoint x: 305, endPoint y: 180, distance: 76.2
click at [305, 180] on quentale-workspace at bounding box center [262, 125] width 525 height 251
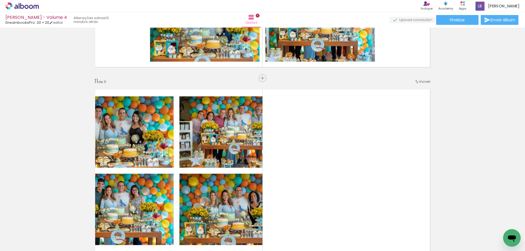
scroll to position [1860, 0]
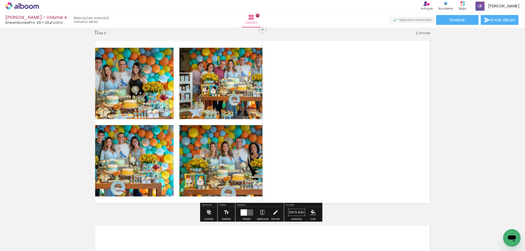
click at [241, 212] on div at bounding box center [243, 212] width 6 height 6
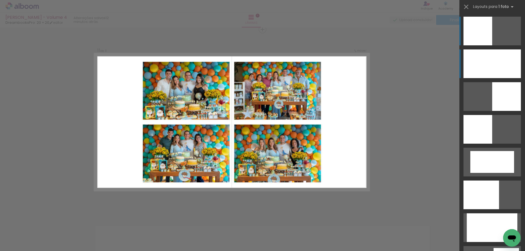
click at [477, 59] on div at bounding box center [491, 63] width 57 height 29
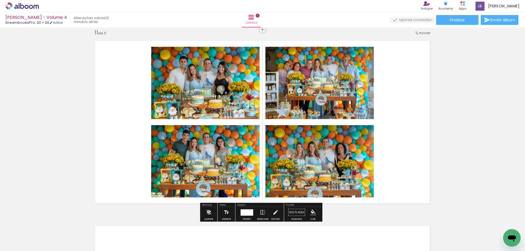
scroll to position [2024, 0]
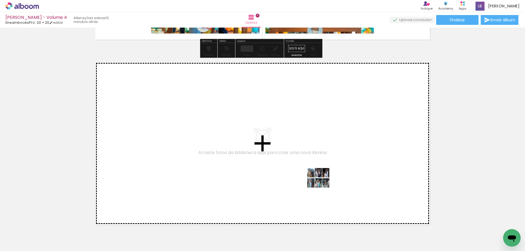
drag, startPoint x: 392, startPoint y: 235, endPoint x: 316, endPoint y: 179, distance: 94.7
click at [316, 179] on quentale-workspace at bounding box center [262, 125] width 525 height 251
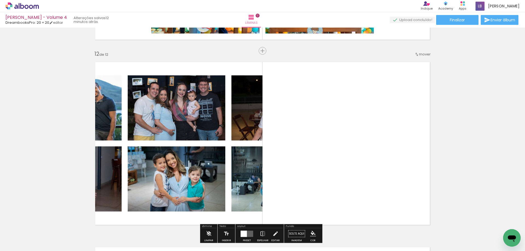
scroll to position [2045, 0]
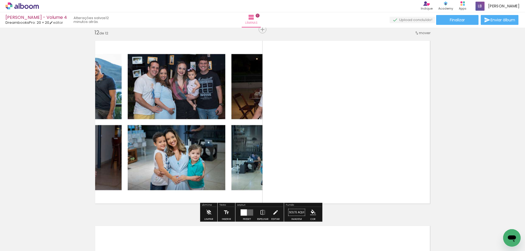
click at [246, 212] on quentale-layouter at bounding box center [246, 212] width 13 height 6
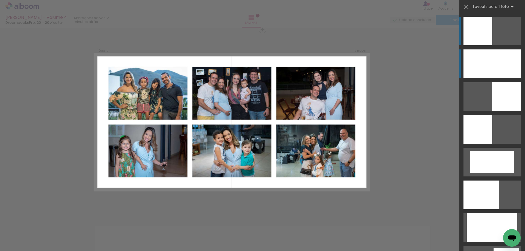
click at [506, 61] on div at bounding box center [491, 63] width 57 height 29
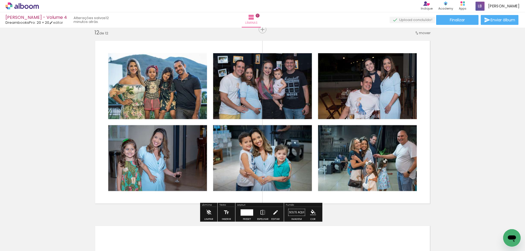
scroll to position [2237, 0]
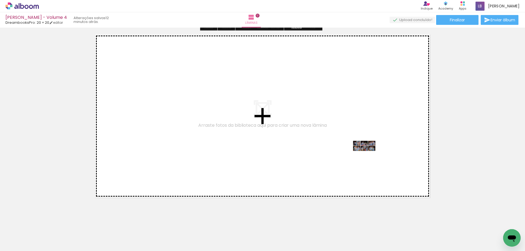
drag, startPoint x: 418, startPoint y: 229, endPoint x: 368, endPoint y: 156, distance: 88.6
click at [368, 156] on quentale-workspace at bounding box center [262, 125] width 525 height 251
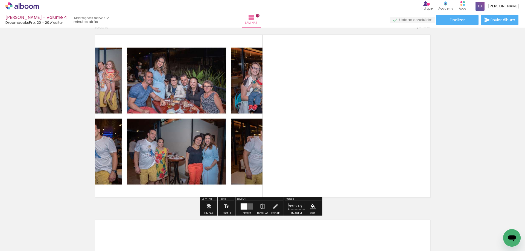
scroll to position [2231, 0]
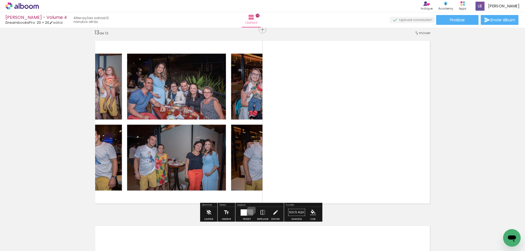
click at [250, 210] on quentale-layouter at bounding box center [246, 212] width 13 height 6
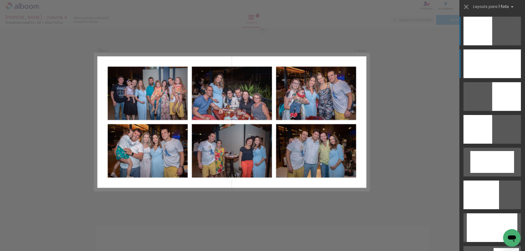
click at [487, 65] on div at bounding box center [491, 63] width 57 height 29
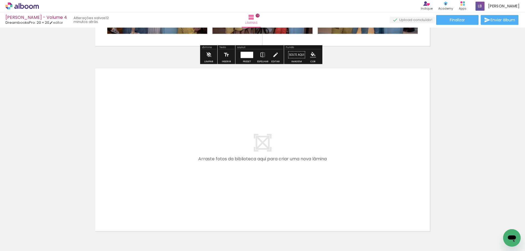
scroll to position [2395, 0]
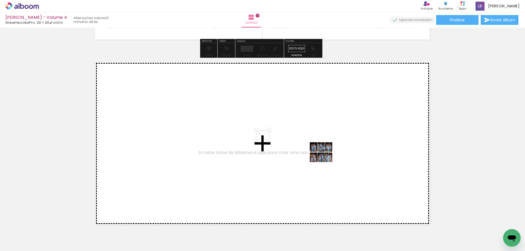
drag, startPoint x: 455, startPoint y: 235, endPoint x: 325, endPoint y: 156, distance: 152.3
click at [325, 156] on quentale-workspace at bounding box center [262, 125] width 525 height 251
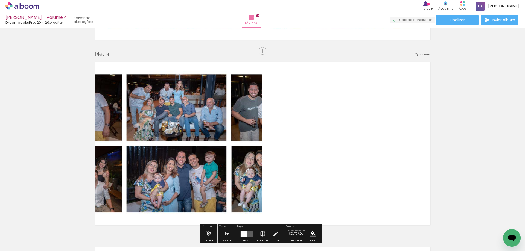
scroll to position [2416, 0]
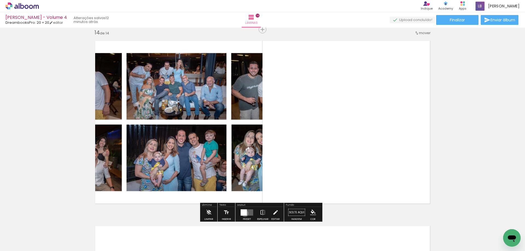
click at [244, 213] on div at bounding box center [243, 212] width 6 height 6
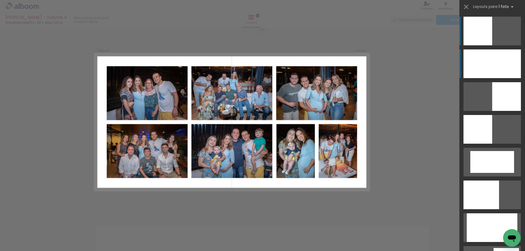
click at [491, 70] on div at bounding box center [491, 63] width 57 height 29
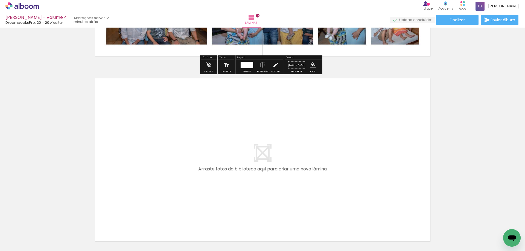
scroll to position [2611, 0]
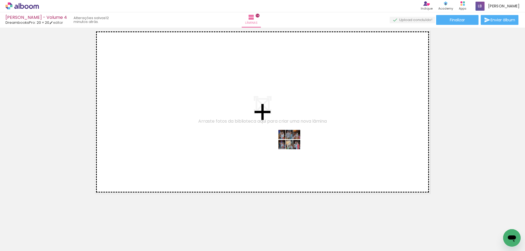
drag, startPoint x: 480, startPoint y: 237, endPoint x: 293, endPoint y: 144, distance: 208.8
click at [293, 144] on quentale-workspace at bounding box center [262, 125] width 525 height 251
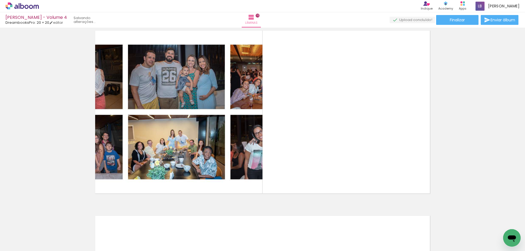
scroll to position [2601, 0]
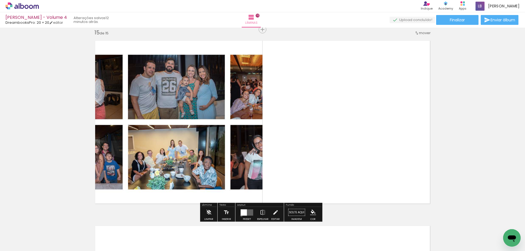
click at [240, 216] on div at bounding box center [246, 212] width 15 height 11
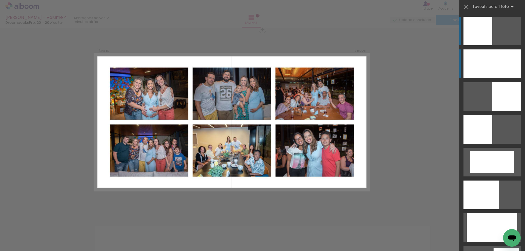
click at [496, 58] on div at bounding box center [491, 63] width 57 height 29
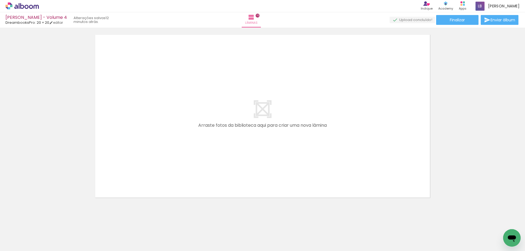
scroll to position [0, 226]
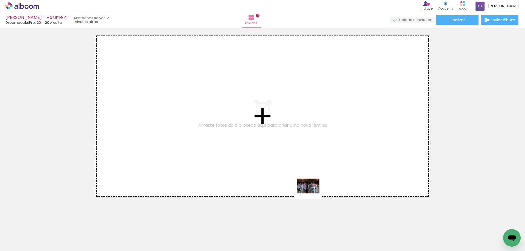
drag, startPoint x: 295, startPoint y: 235, endPoint x: 312, endPoint y: 190, distance: 47.9
click at [312, 190] on quentale-workspace at bounding box center [262, 125] width 525 height 251
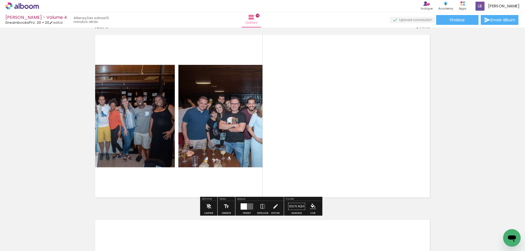
scroll to position [2786, 0]
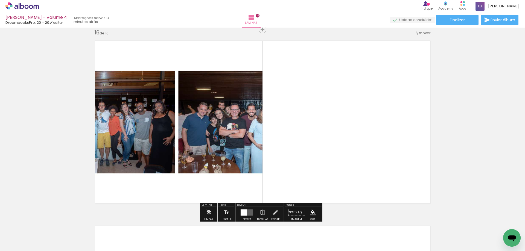
click at [246, 216] on div at bounding box center [246, 212] width 15 height 11
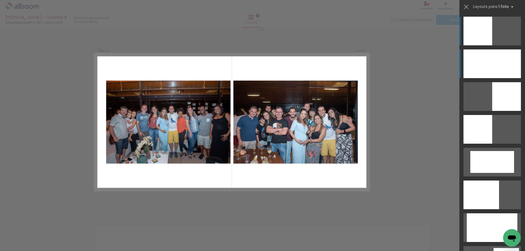
click at [493, 60] on div at bounding box center [491, 63] width 57 height 29
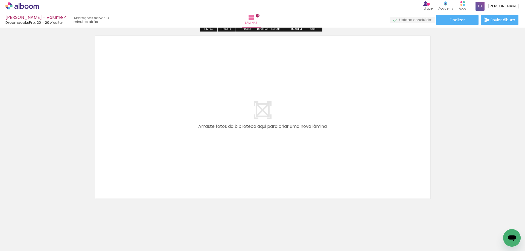
scroll to position [2978, 0]
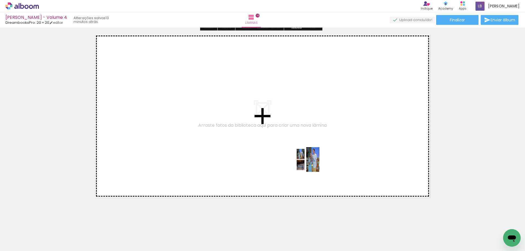
drag, startPoint x: 327, startPoint y: 233, endPoint x: 311, endPoint y: 164, distance: 71.5
click at [311, 164] on quentale-workspace at bounding box center [262, 125] width 525 height 251
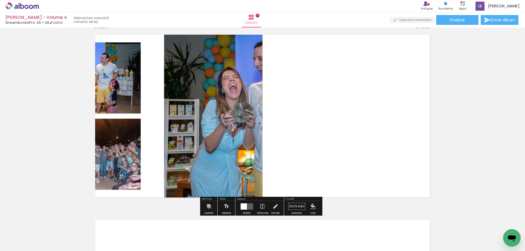
scroll to position [2972, 0]
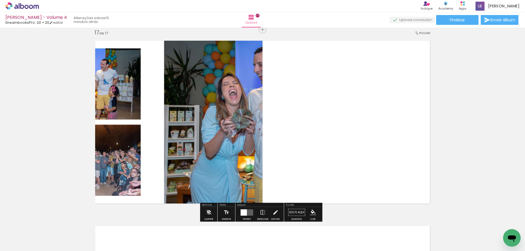
click at [243, 212] on div at bounding box center [243, 212] width 6 height 6
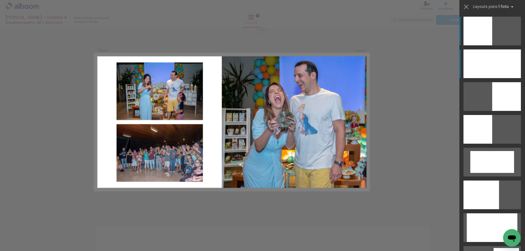
click at [503, 60] on div at bounding box center [491, 63] width 57 height 29
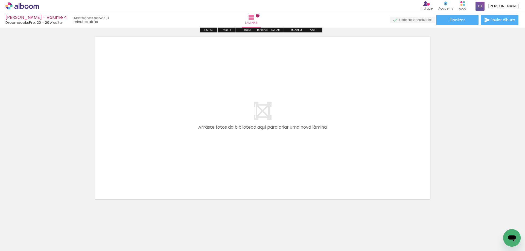
scroll to position [3163, 0]
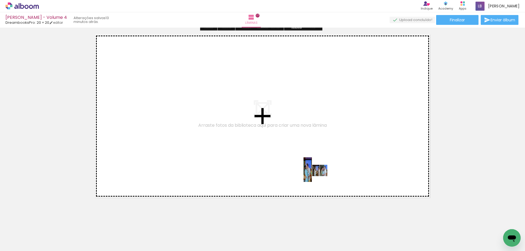
drag, startPoint x: 350, startPoint y: 237, endPoint x: 320, endPoint y: 173, distance: 70.3
click at [320, 173] on quentale-workspace at bounding box center [262, 125] width 525 height 251
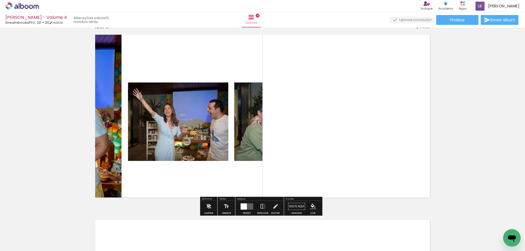
scroll to position [3157, 0]
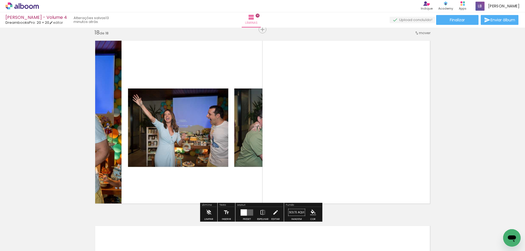
click at [246, 206] on div "Layout" at bounding box center [259, 205] width 47 height 3
click at [246, 209] on div at bounding box center [246, 212] width 15 height 11
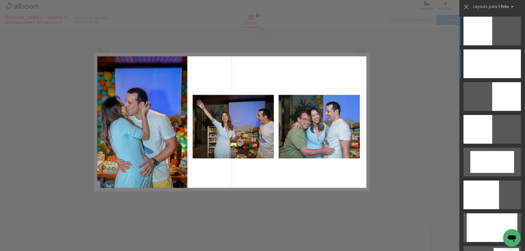
click at [498, 63] on div at bounding box center [491, 63] width 57 height 29
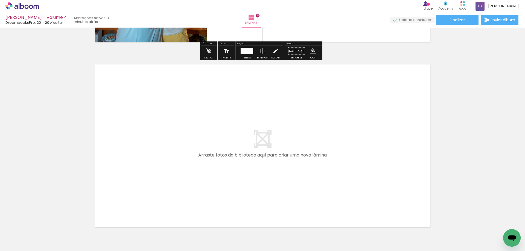
scroll to position [3321, 0]
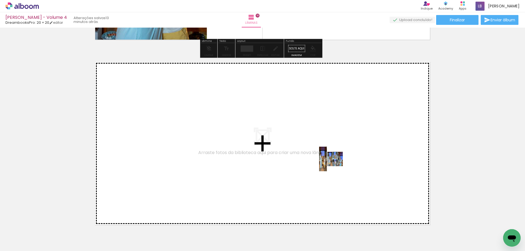
drag, startPoint x: 384, startPoint y: 234, endPoint x: 335, endPoint y: 163, distance: 86.0
click at [335, 163] on quentale-workspace at bounding box center [262, 125] width 525 height 251
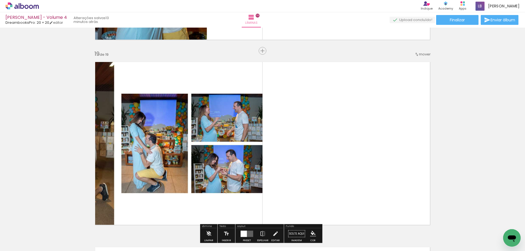
scroll to position [3342, 0]
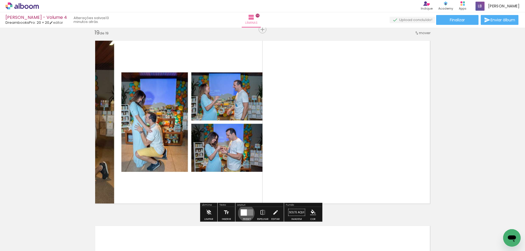
click at [245, 213] on div at bounding box center [243, 212] width 6 height 6
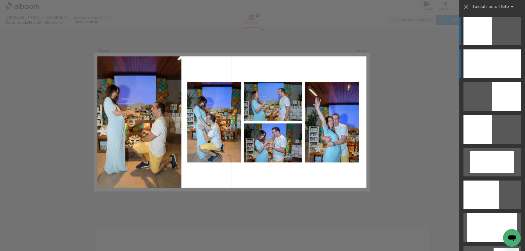
click at [498, 60] on div at bounding box center [491, 63] width 57 height 29
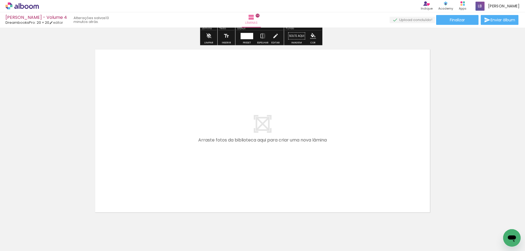
scroll to position [3538, 0]
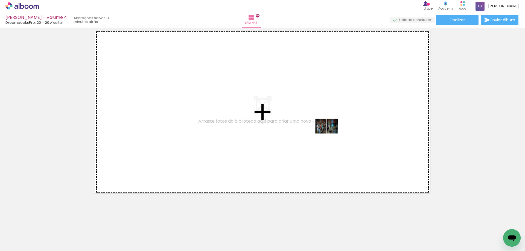
drag, startPoint x: 419, startPoint y: 239, endPoint x: 331, endPoint y: 130, distance: 139.5
click at [331, 130] on quentale-workspace at bounding box center [262, 125] width 525 height 251
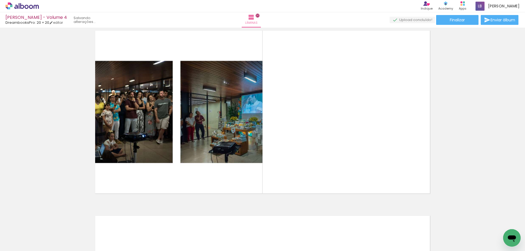
scroll to position [3528, 0]
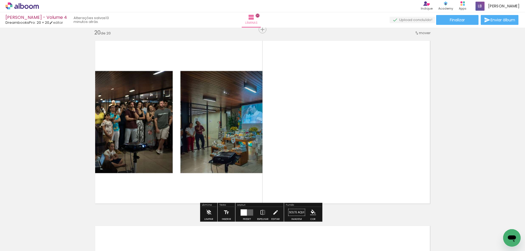
click at [242, 207] on div at bounding box center [246, 212] width 15 height 11
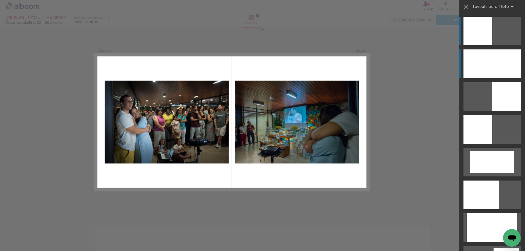
click at [484, 62] on div at bounding box center [491, 63] width 57 height 29
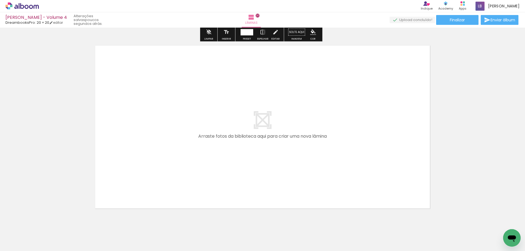
scroll to position [3719, 0]
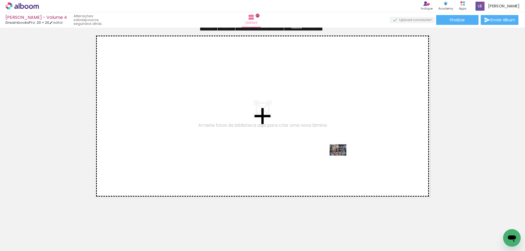
drag, startPoint x: 444, startPoint y: 231, endPoint x: 342, endPoint y: 160, distance: 124.6
click at [342, 160] on quentale-workspace at bounding box center [262, 125] width 525 height 251
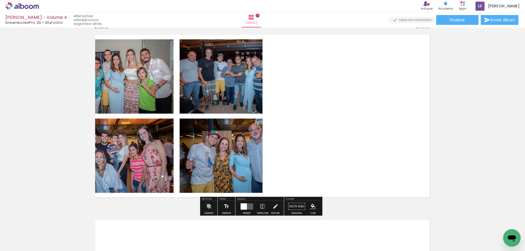
scroll to position [3713, 0]
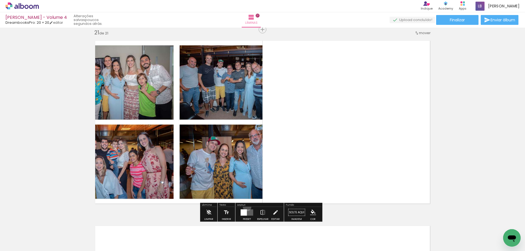
click at [246, 207] on div at bounding box center [246, 212] width 15 height 11
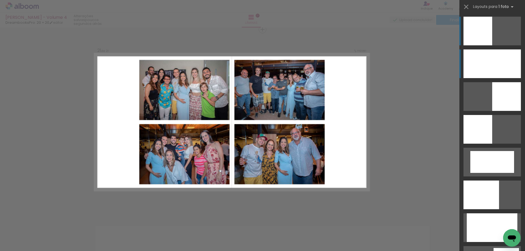
click at [505, 56] on div at bounding box center [491, 63] width 57 height 29
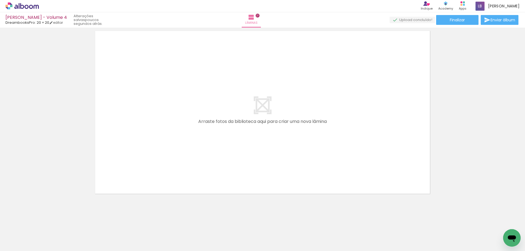
scroll to position [3908, 0]
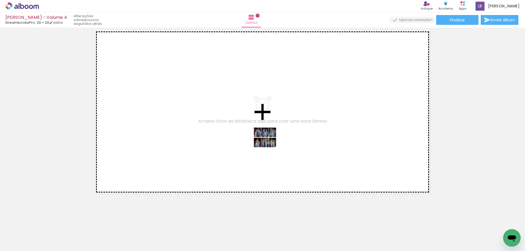
drag, startPoint x: 473, startPoint y: 231, endPoint x: 269, endPoint y: 141, distance: 223.0
click at [269, 141] on quentale-workspace at bounding box center [262, 125] width 525 height 251
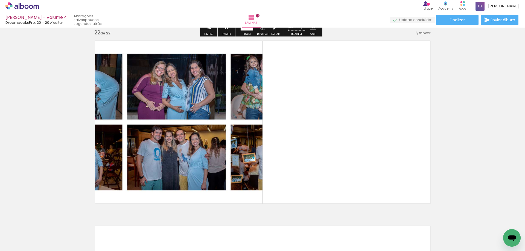
scroll to position [3898, 0]
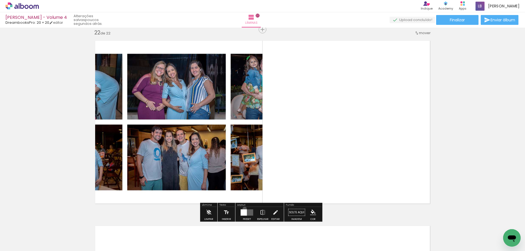
click at [243, 209] on div at bounding box center [246, 212] width 15 height 11
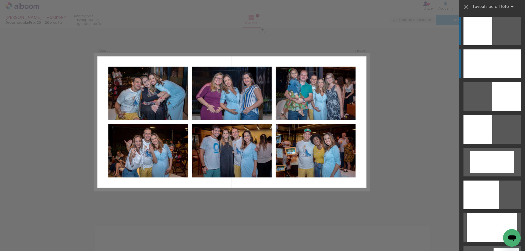
click at [500, 62] on div at bounding box center [491, 63] width 57 height 29
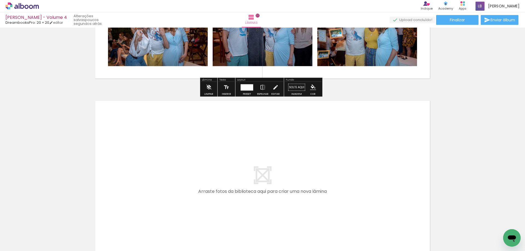
scroll to position [4035, 0]
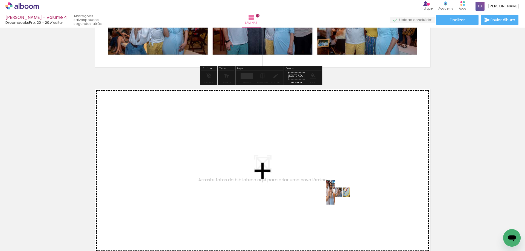
drag, startPoint x: 495, startPoint y: 233, endPoint x: 342, endPoint y: 196, distance: 157.4
click at [342, 196] on quentale-workspace at bounding box center [262, 125] width 525 height 251
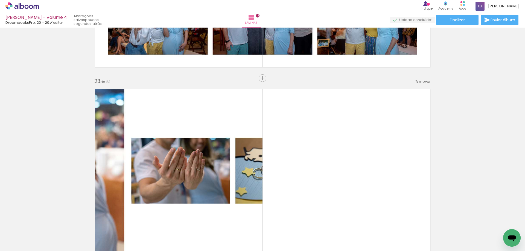
scroll to position [4084, 0]
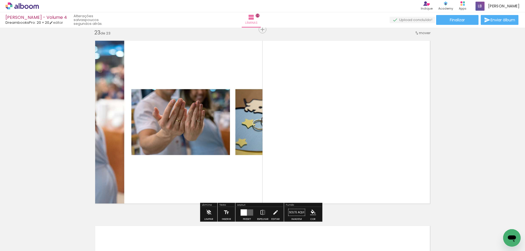
click at [247, 212] on quentale-layouter at bounding box center [246, 212] width 13 height 6
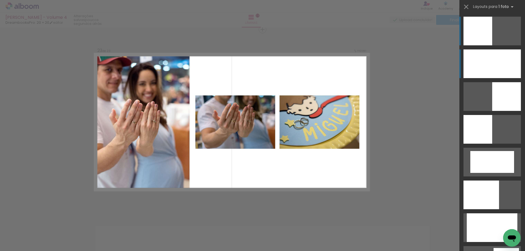
click at [493, 60] on div at bounding box center [491, 63] width 57 height 29
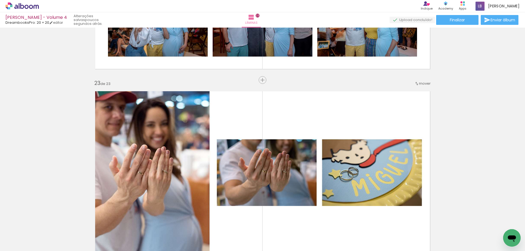
scroll to position [4029, 0]
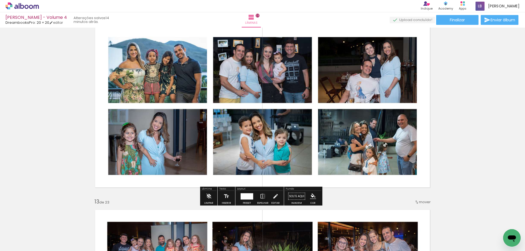
scroll to position [2061, 0]
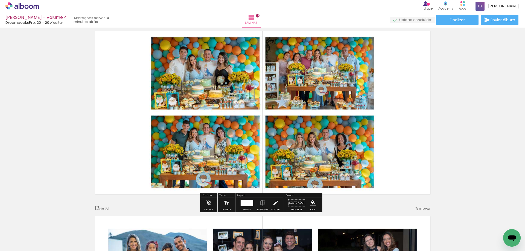
scroll to position [1870, 0]
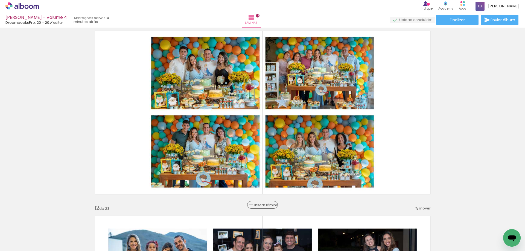
click at [264, 205] on span "Inserir lâmina" at bounding box center [264, 205] width 21 height 4
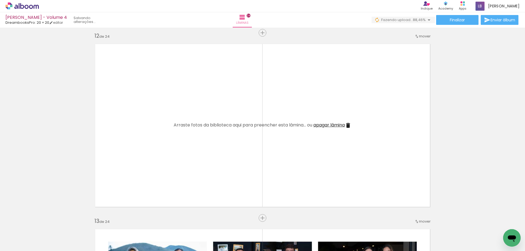
scroll to position [2034, 0]
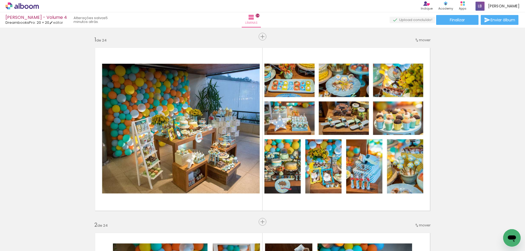
scroll to position [0, 318]
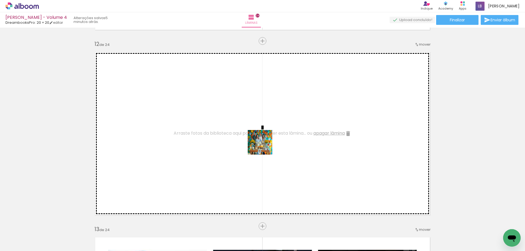
drag, startPoint x: 442, startPoint y: 233, endPoint x: 264, endPoint y: 146, distance: 197.4
click at [264, 146] on quentale-workspace at bounding box center [262, 125] width 525 height 251
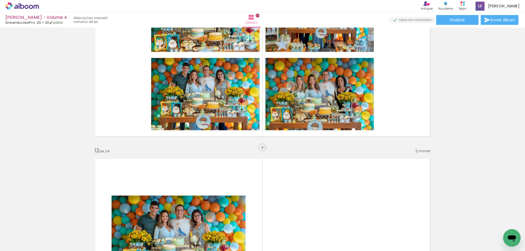
scroll to position [1897, 0]
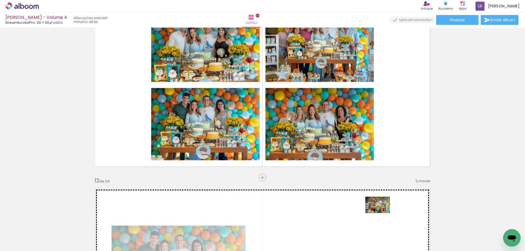
drag, startPoint x: 475, startPoint y: 233, endPoint x: 382, endPoint y: 213, distance: 95.2
click at [382, 213] on quentale-workspace at bounding box center [262, 125] width 525 height 251
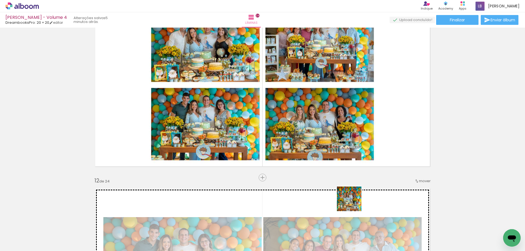
drag, startPoint x: 500, startPoint y: 230, endPoint x: 353, endPoint y: 203, distance: 149.8
click at [353, 203] on quentale-workspace at bounding box center [262, 125] width 525 height 251
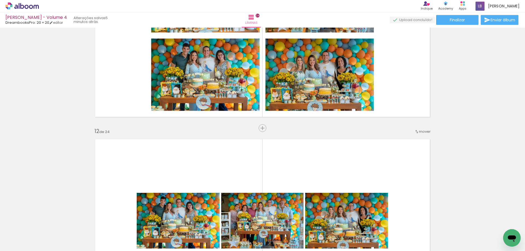
scroll to position [1870, 0]
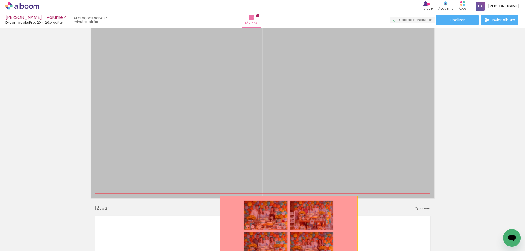
drag, startPoint x: 312, startPoint y: 104, endPoint x: 285, endPoint y: 234, distance: 133.7
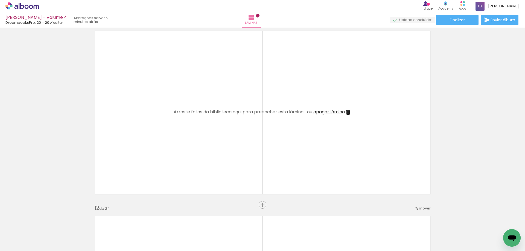
click at [322, 114] on span "apagar lâmina" at bounding box center [328, 112] width 31 height 6
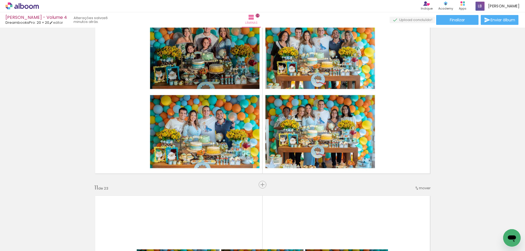
scroll to position [1679, 0]
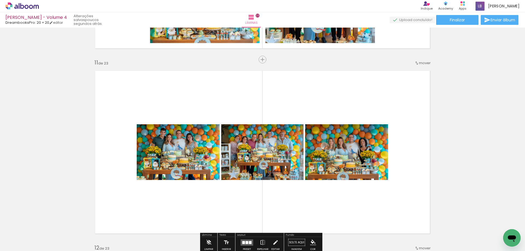
scroll to position [1843, 0]
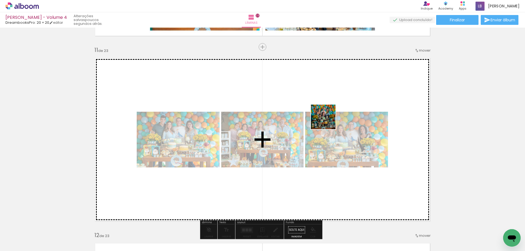
drag, startPoint x: 412, startPoint y: 238, endPoint x: 327, endPoint y: 121, distance: 144.6
click at [327, 121] on quentale-workspace at bounding box center [262, 125] width 525 height 251
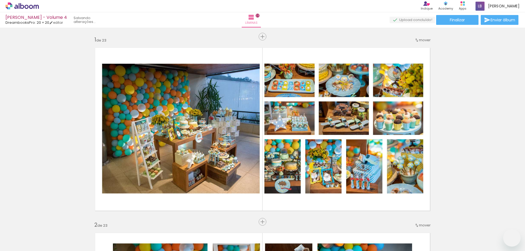
click at [384, 143] on quentale-workspace at bounding box center [262, 125] width 525 height 251
drag, startPoint x: 497, startPoint y: 231, endPoint x: 402, endPoint y: 172, distance: 111.7
click at [402, 172] on quentale-workspace at bounding box center [262, 125] width 525 height 251
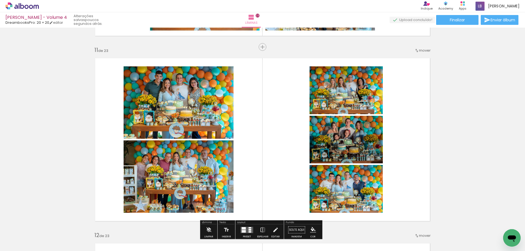
scroll to position [0, 440]
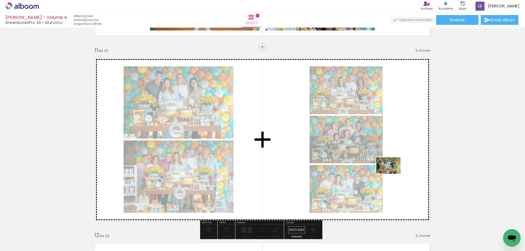
drag, startPoint x: 476, startPoint y: 237, endPoint x: 1, endPoint y: 5, distance: 528.6
click at [392, 174] on quentale-workspace at bounding box center [262, 125] width 525 height 251
click at [392, 174] on quentale-layouter at bounding box center [262, 140] width 343 height 172
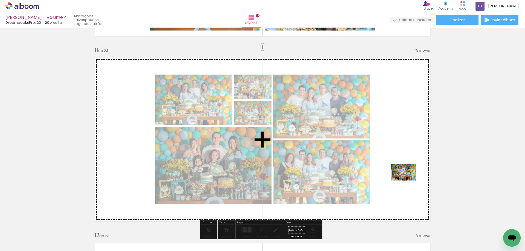
drag, startPoint x: 501, startPoint y: 234, endPoint x: 406, endPoint y: 180, distance: 109.6
click at [406, 180] on quentale-workspace at bounding box center [262, 125] width 525 height 251
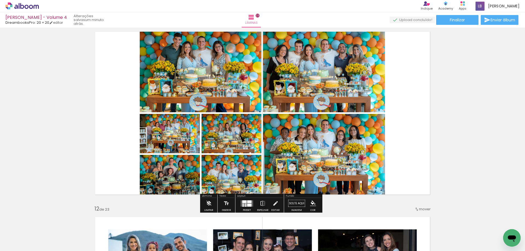
scroll to position [1870, 0]
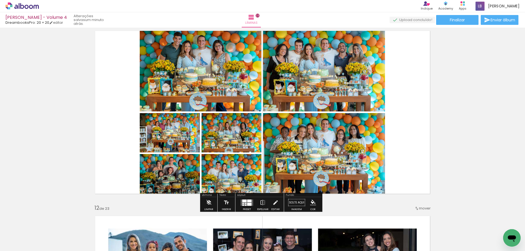
click at [250, 202] on div at bounding box center [249, 201] width 4 height 3
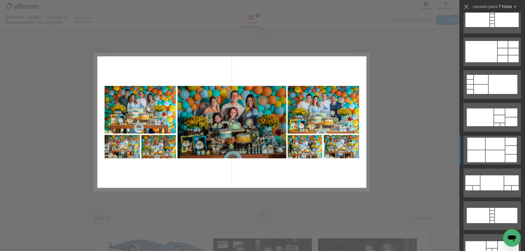
scroll to position [383, 0]
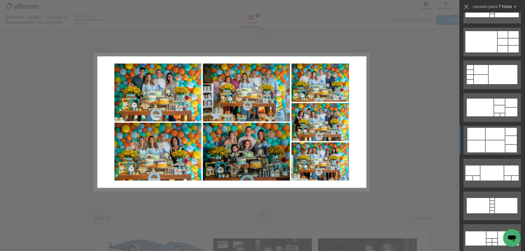
click at [498, 144] on div at bounding box center [494, 146] width 19 height 12
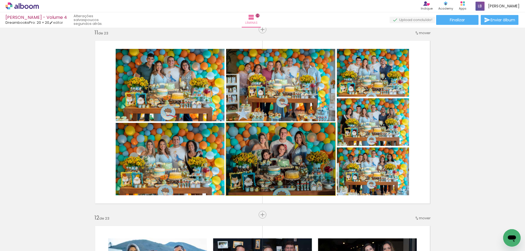
drag, startPoint x: 306, startPoint y: 173, endPoint x: 275, endPoint y: 172, distance: 30.6
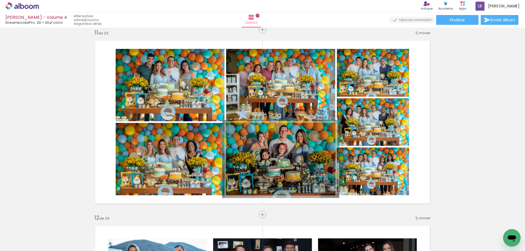
drag, startPoint x: 237, startPoint y: 131, endPoint x: 238, endPoint y: 134, distance: 2.8
type paper-slider "107"
click at [238, 134] on quentale-photo at bounding box center [280, 159] width 109 height 72
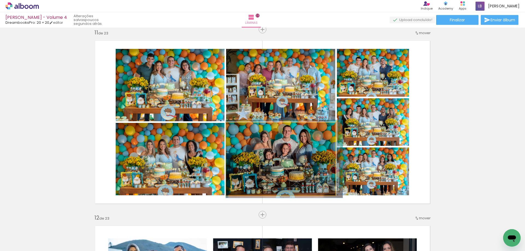
drag, startPoint x: 284, startPoint y: 166, endPoint x: 299, endPoint y: 166, distance: 15.0
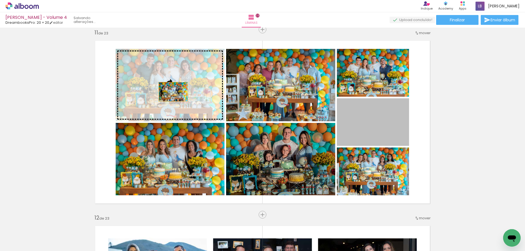
drag, startPoint x: 380, startPoint y: 128, endPoint x: 171, endPoint y: 92, distance: 212.4
click at [0, 0] on slot at bounding box center [0, 0] width 0 height 0
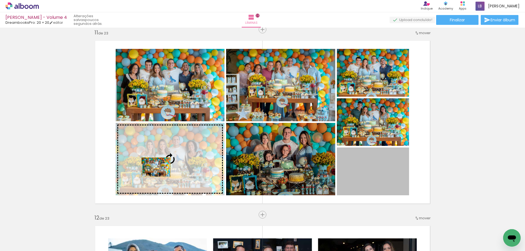
drag, startPoint x: 379, startPoint y: 175, endPoint x: 150, endPoint y: 167, distance: 228.6
click at [0, 0] on slot at bounding box center [0, 0] width 0 height 0
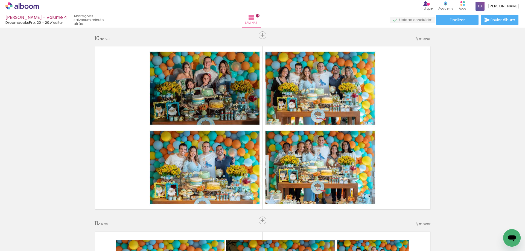
scroll to position [1669, 0]
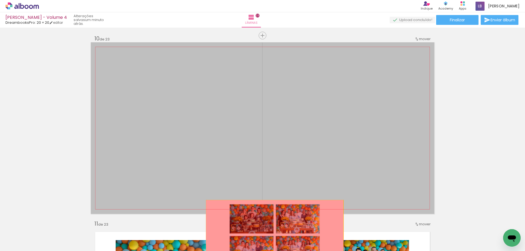
drag, startPoint x: 288, startPoint y: 120, endPoint x: 272, endPoint y: 234, distance: 115.3
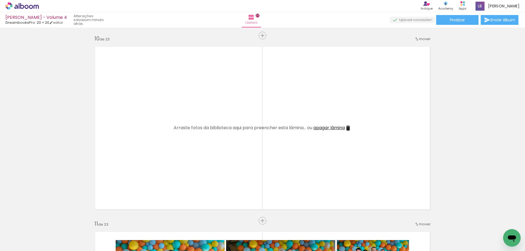
click at [326, 129] on span "apagar lâmina" at bounding box center [328, 128] width 31 height 6
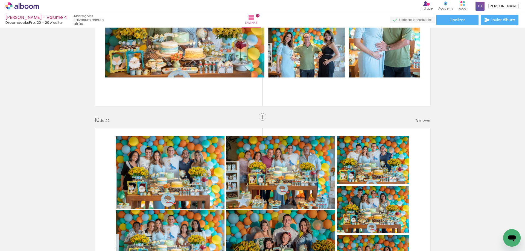
scroll to position [1505, 0]
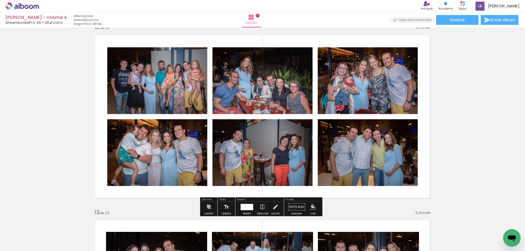
scroll to position [2051, 0]
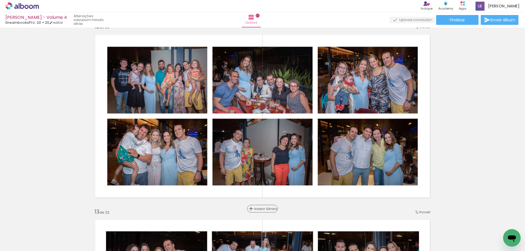
click at [260, 208] on span "Inserir lâmina" at bounding box center [264, 209] width 21 height 4
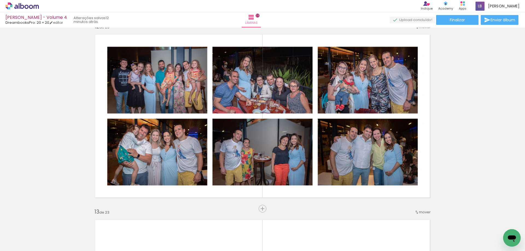
scroll to position [0, 440]
